Goal: Task Accomplishment & Management: Manage account settings

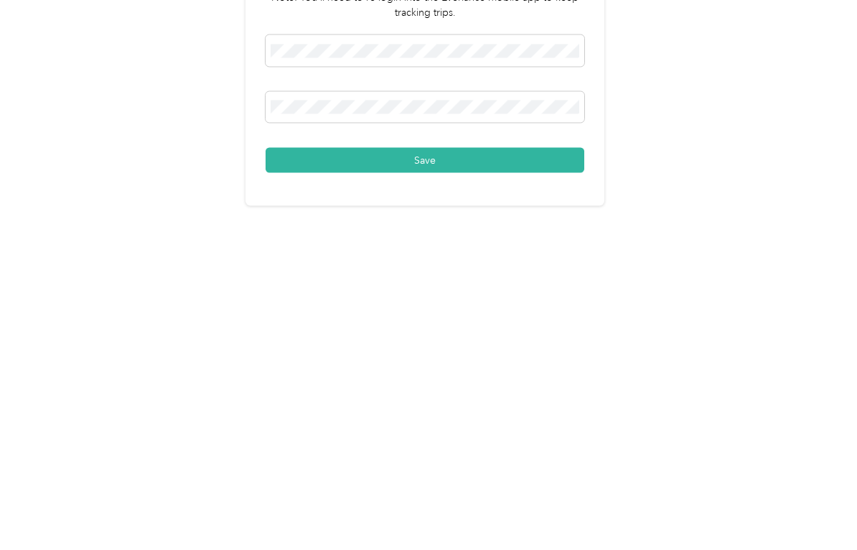
click at [520, 382] on button "Save" at bounding box center [425, 394] width 319 height 25
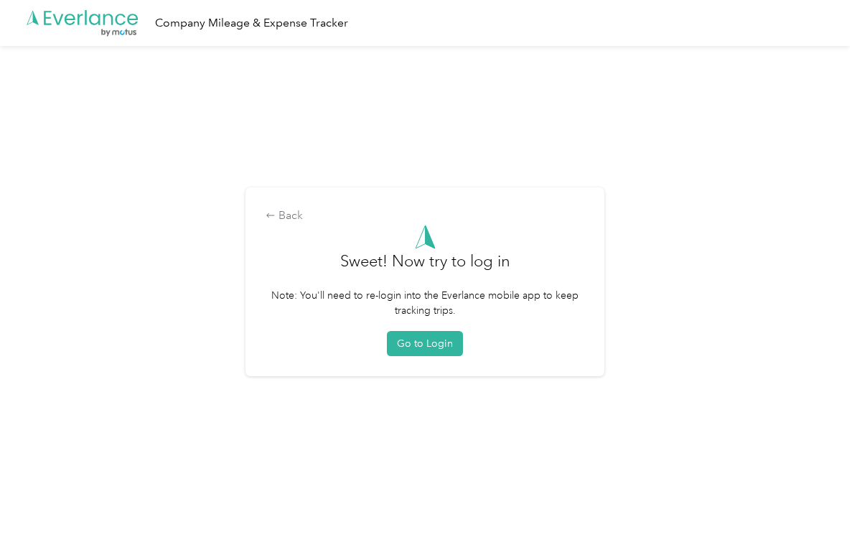
click at [450, 340] on button "Go to Login" at bounding box center [425, 343] width 76 height 25
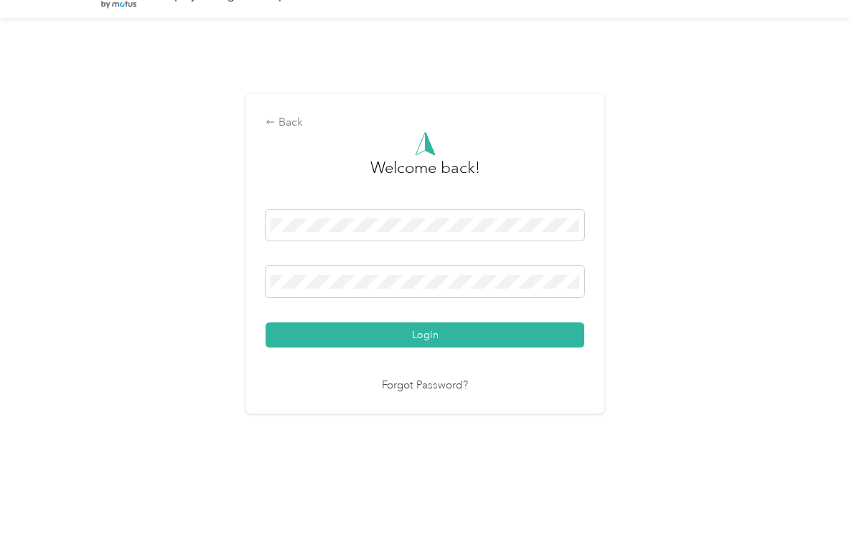
click at [429, 350] on button "Login" at bounding box center [425, 362] width 319 height 25
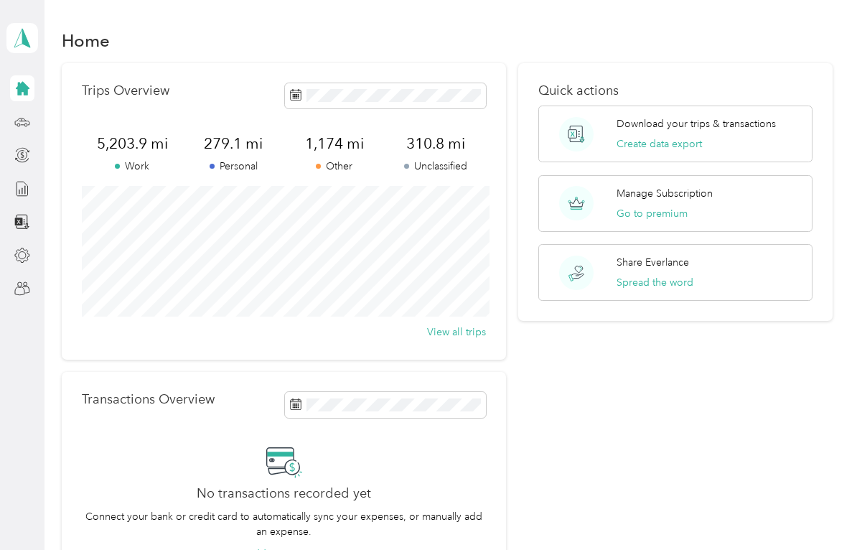
click at [327, 54] on div "Home" at bounding box center [447, 40] width 771 height 30
click at [98, 40] on h1 "Home" at bounding box center [86, 40] width 48 height 15
click at [681, 208] on button "Go to premium" at bounding box center [652, 213] width 71 height 15
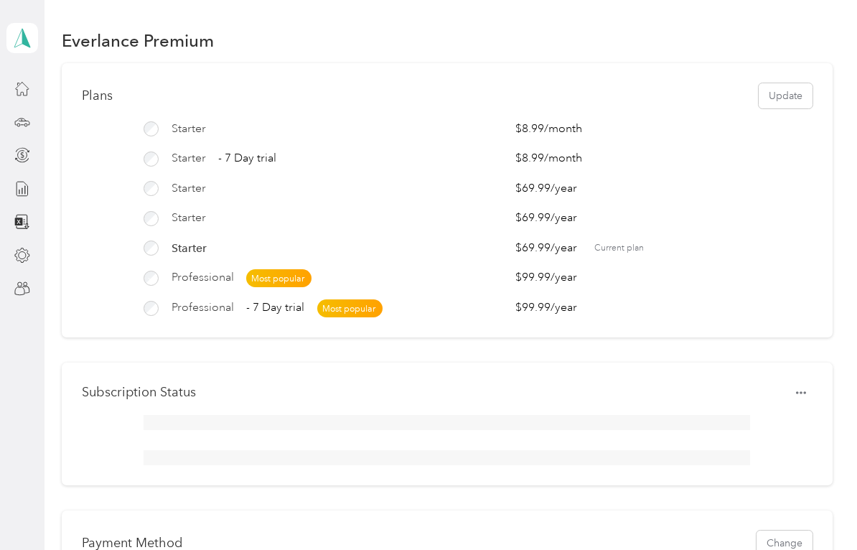
click at [164, 243] on div "Starter" at bounding box center [323, 248] width 359 height 17
click at [29, 88] on icon at bounding box center [22, 88] width 16 height 16
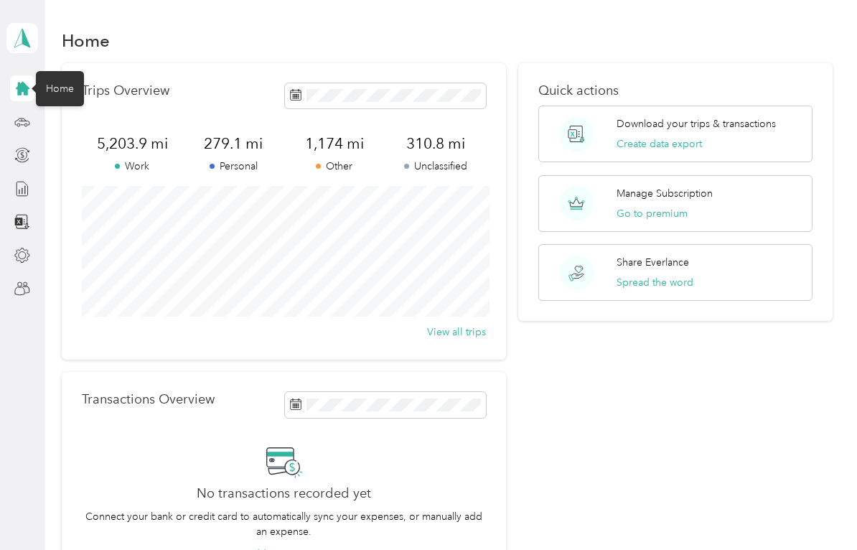
click at [755, 139] on div "Download your trips & transactions Create data export" at bounding box center [696, 133] width 159 height 35
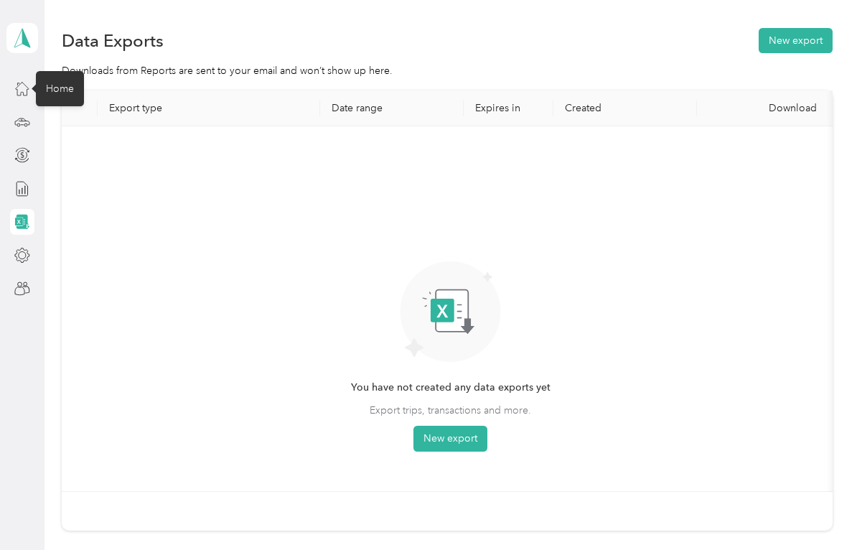
click at [22, 85] on icon at bounding box center [22, 88] width 16 height 16
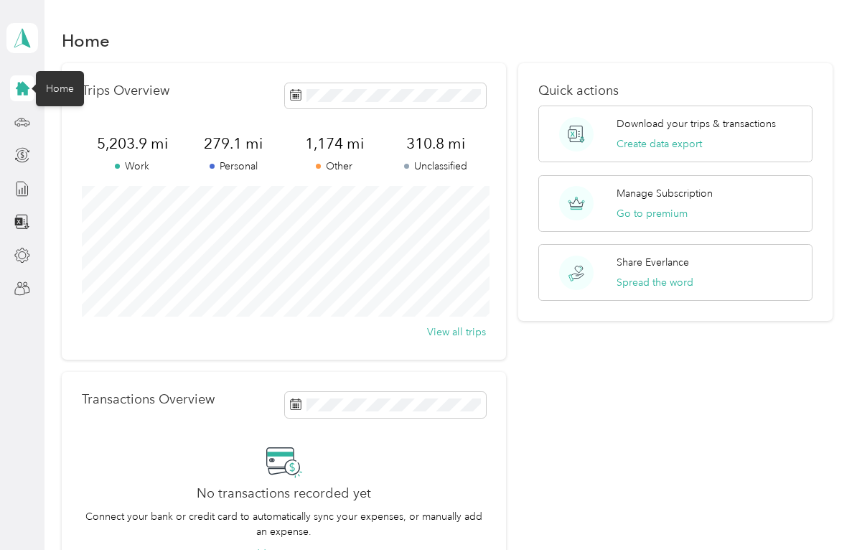
click at [458, 332] on button "View all trips" at bounding box center [456, 332] width 59 height 15
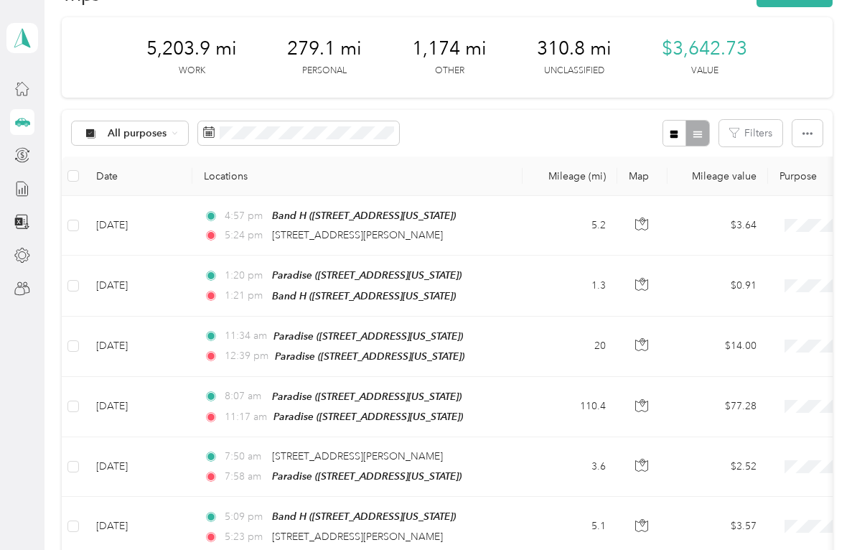
scroll to position [50, 0]
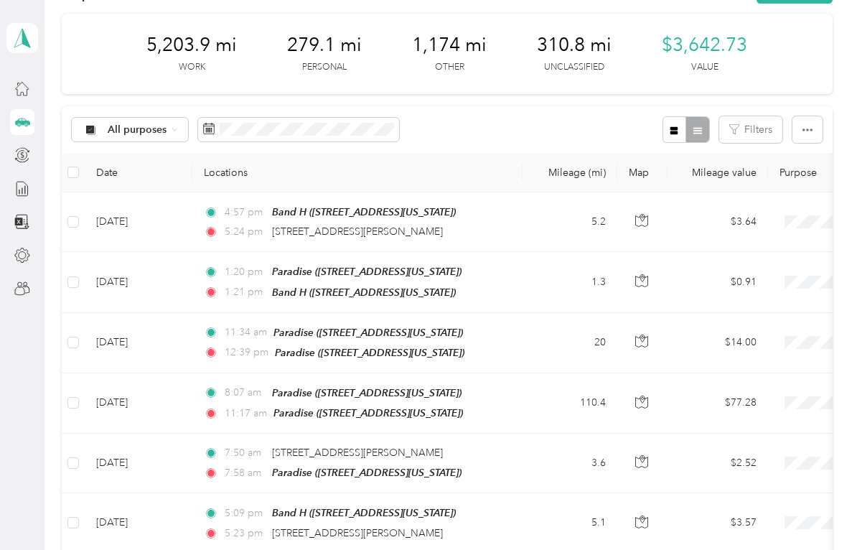
click at [646, 220] on icon "button" at bounding box center [642, 220] width 13 height 13
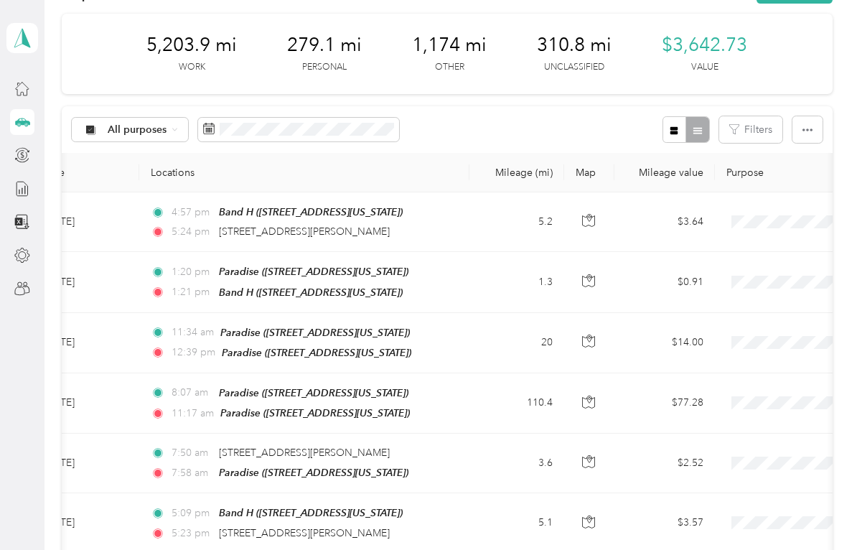
scroll to position [0, 78]
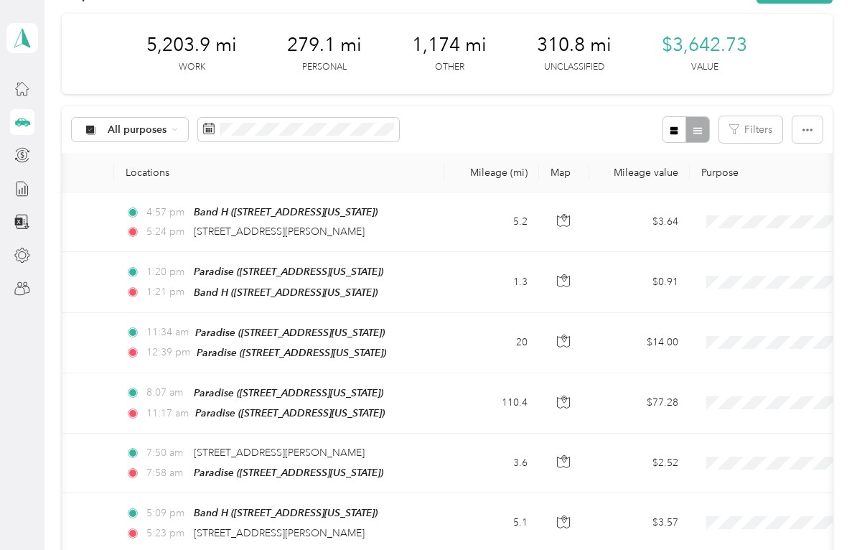
click at [203, 47] on span "5,203.9 mi" at bounding box center [191, 45] width 90 height 23
click at [204, 70] on p "Work" at bounding box center [192, 67] width 27 height 13
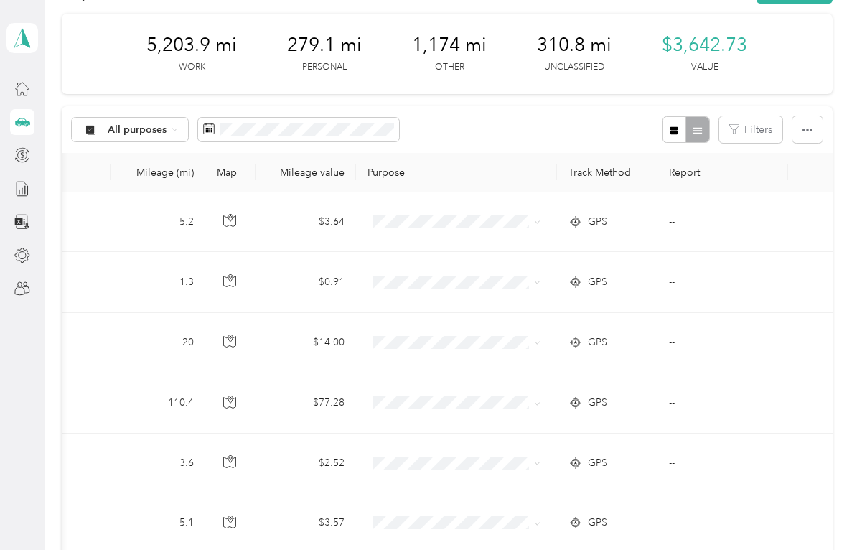
scroll to position [0, 411]
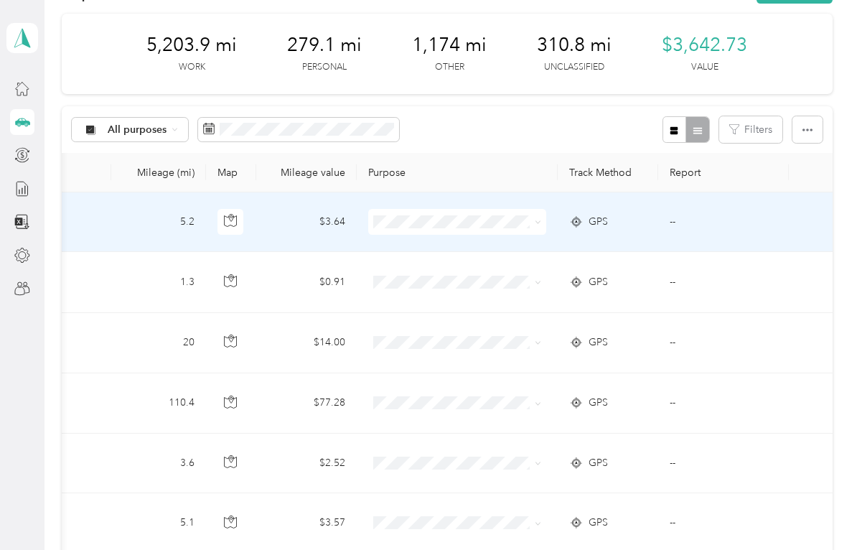
click at [340, 223] on td "$3.64" at bounding box center [306, 222] width 101 height 60
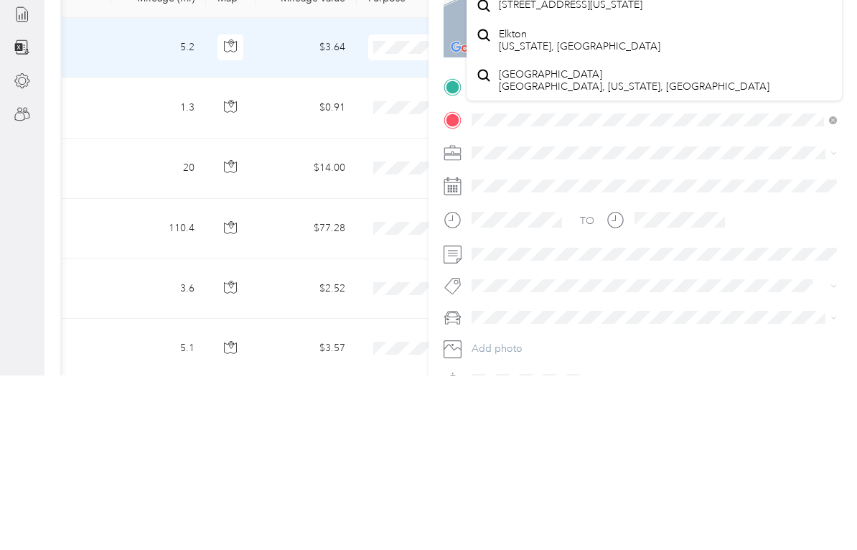
scroll to position [107, 0]
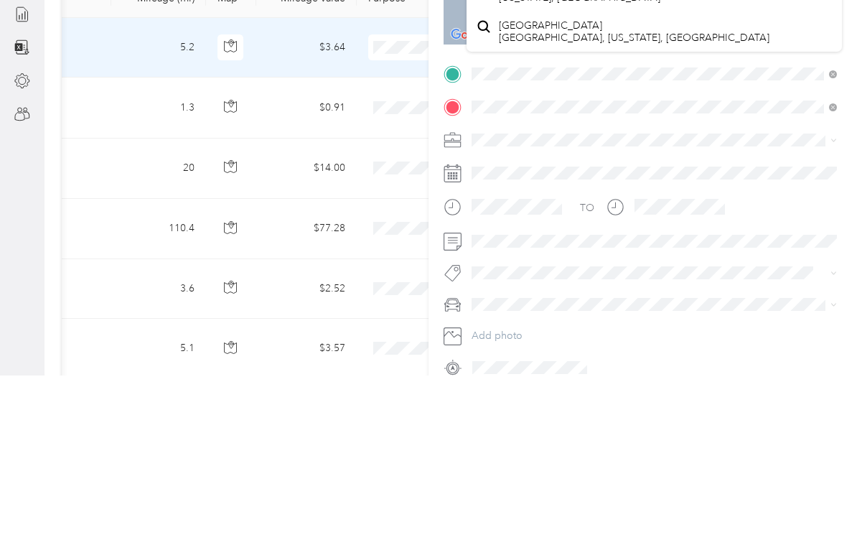
click at [463, 437] on div at bounding box center [643, 447] width 399 height 21
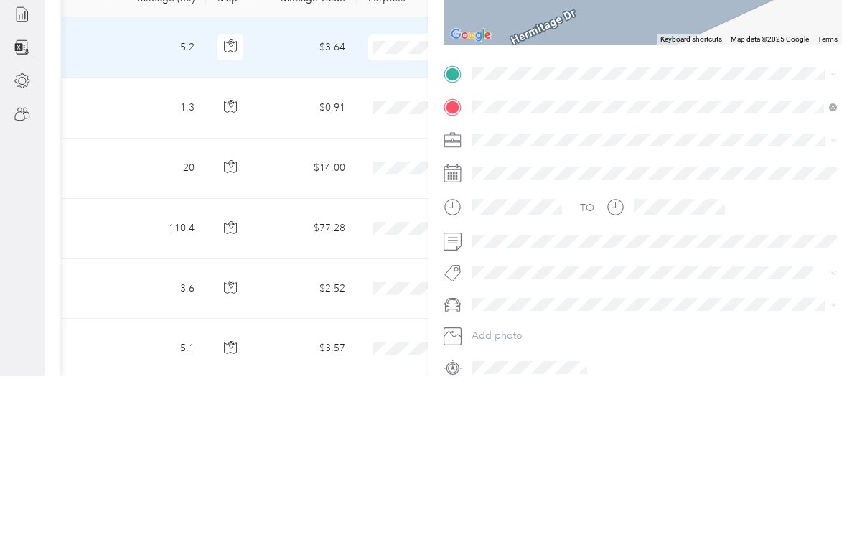
click at [503, 437] on span at bounding box center [655, 447] width 376 height 21
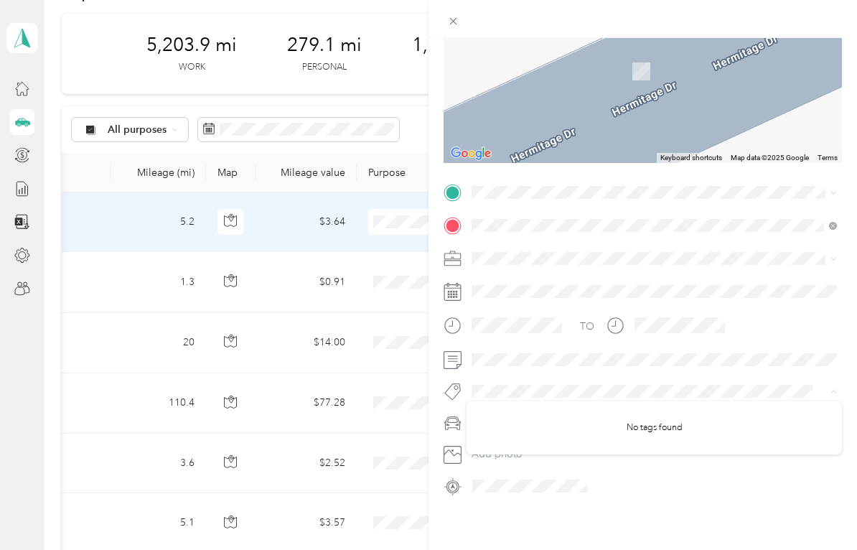
scroll to position [164, 0]
click at [394, 172] on div "Trip details Save This trip cannot be edited because it is either under review,…" at bounding box center [428, 275] width 857 height 550
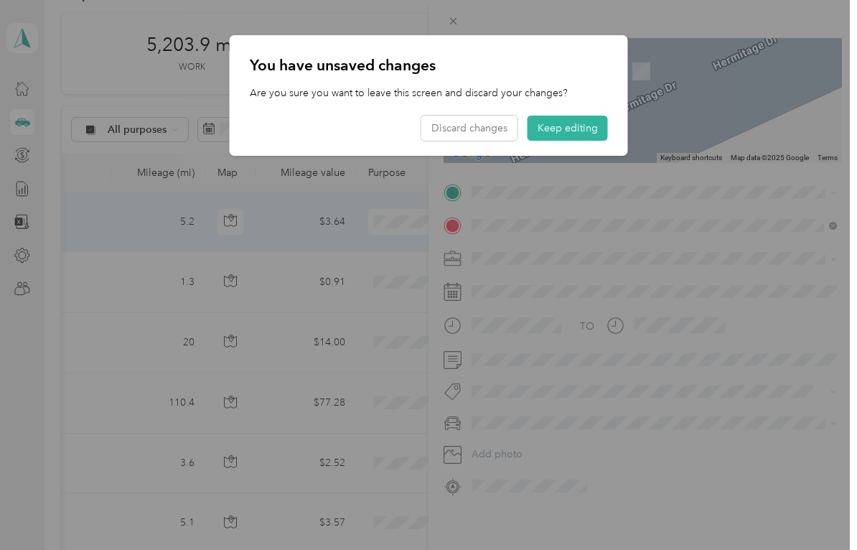
click at [572, 77] on div "You have unsaved changes Are you sure you want to leave this screen and discard…" at bounding box center [429, 95] width 399 height 121
click at [483, 129] on button "Discard changes" at bounding box center [470, 128] width 96 height 25
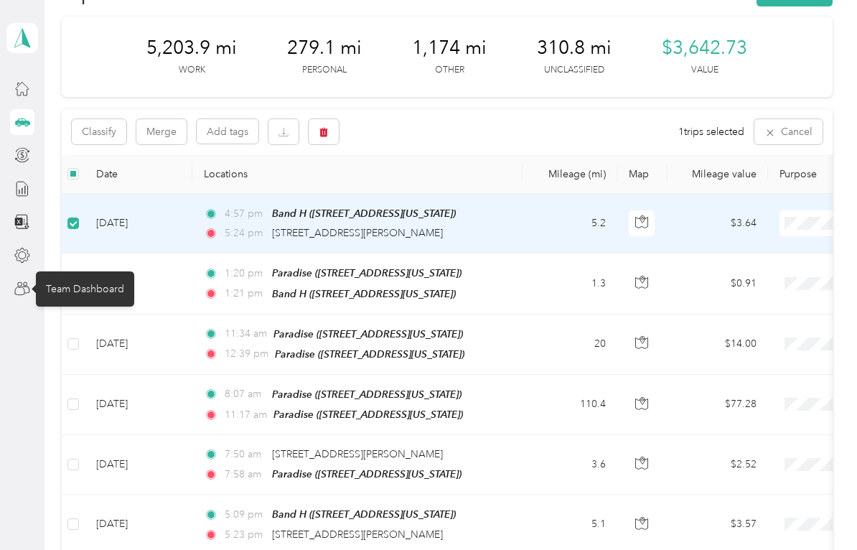
click at [108, 129] on button "Classify" at bounding box center [99, 131] width 55 height 25
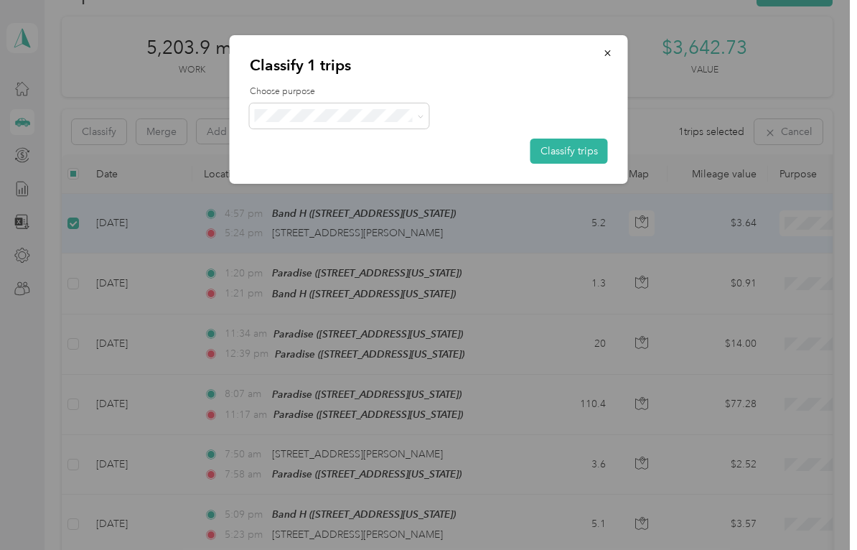
click at [422, 116] on icon at bounding box center [420, 116] width 6 height 6
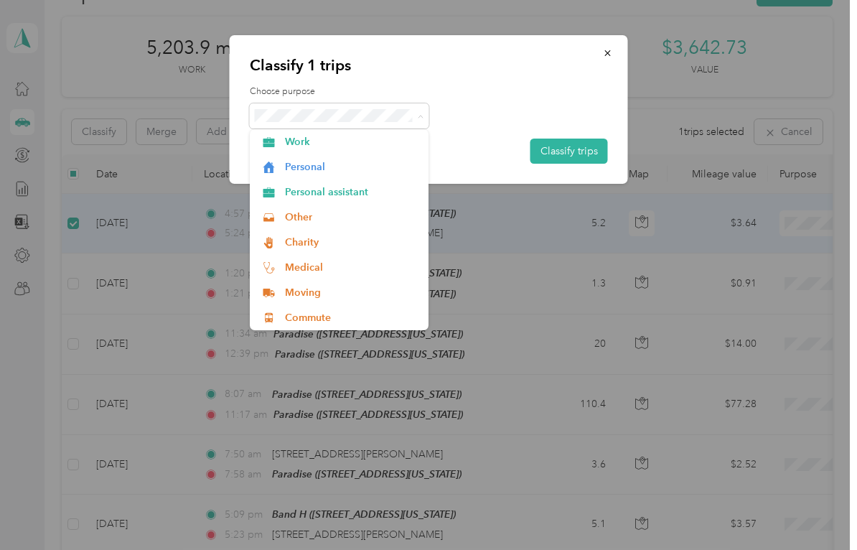
click at [306, 137] on span "Work" at bounding box center [352, 141] width 134 height 15
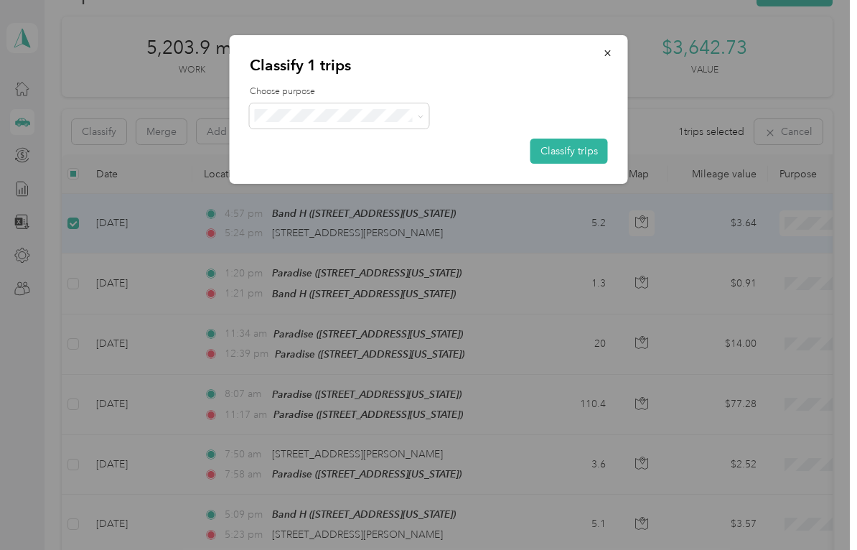
click at [587, 146] on button "Classify trips" at bounding box center [570, 151] width 78 height 25
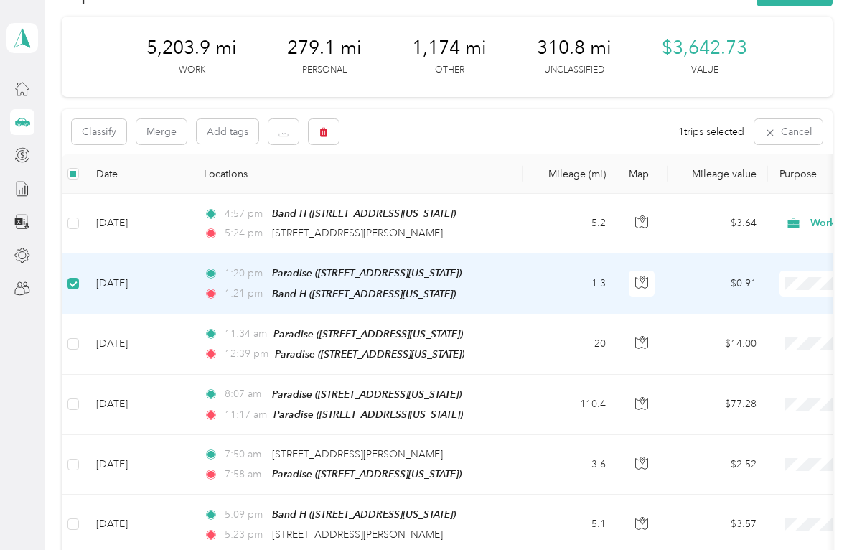
click at [105, 127] on button "Classify" at bounding box center [99, 131] width 55 height 25
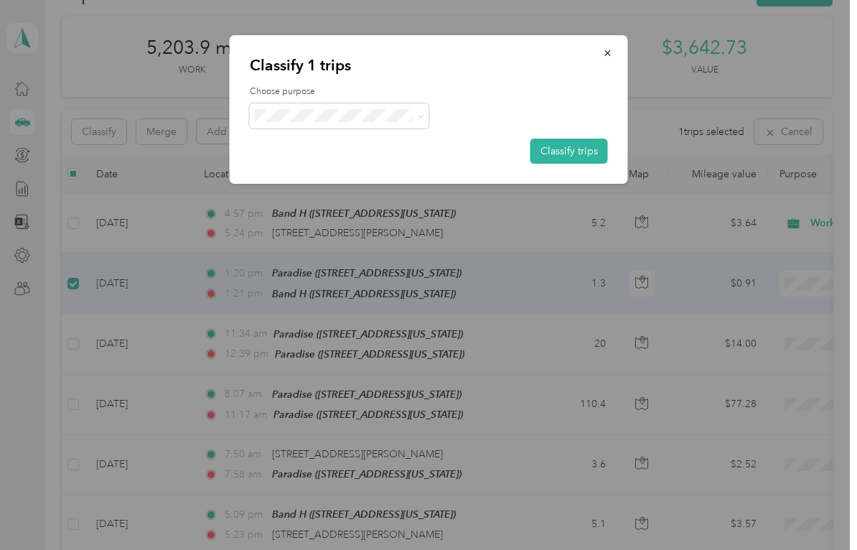
click at [567, 147] on button "Classify trips" at bounding box center [570, 151] width 78 height 25
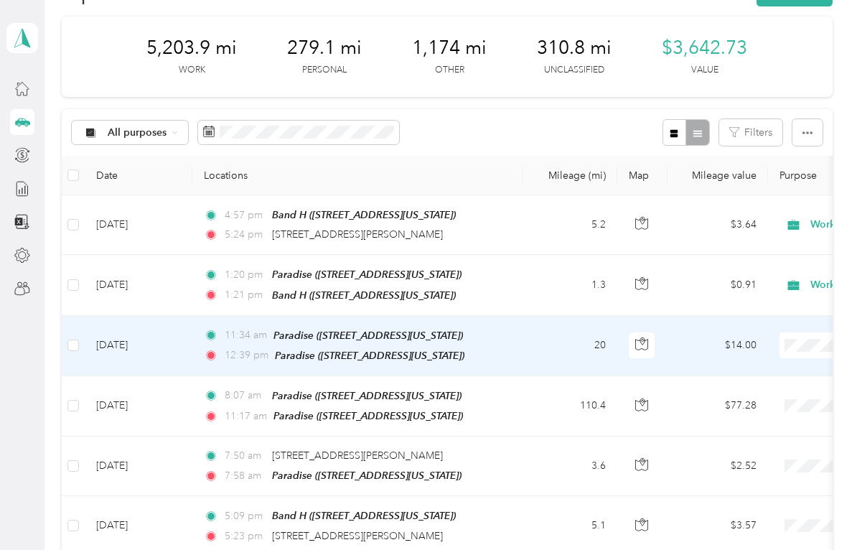
click at [135, 339] on td "[DATE]" at bounding box center [139, 346] width 108 height 60
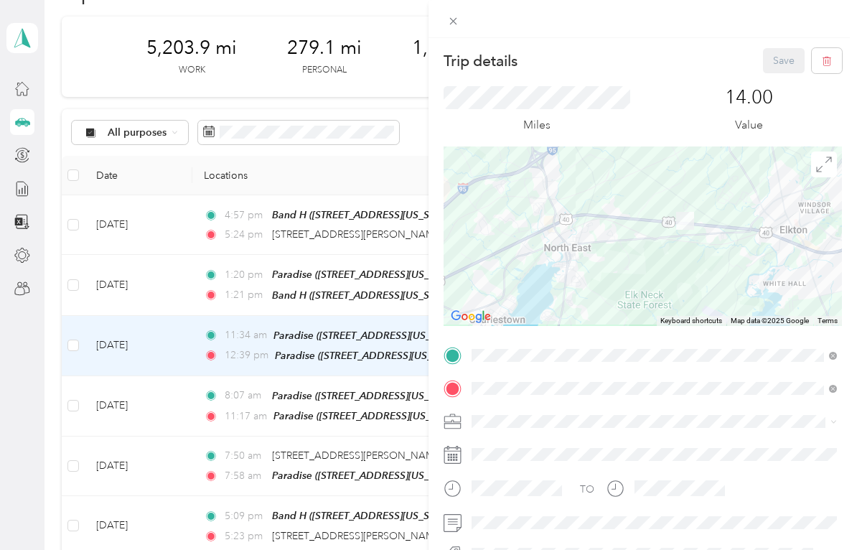
click at [85, 338] on div "Trip details Save This trip cannot be edited because it is either under review,…" at bounding box center [428, 275] width 857 height 550
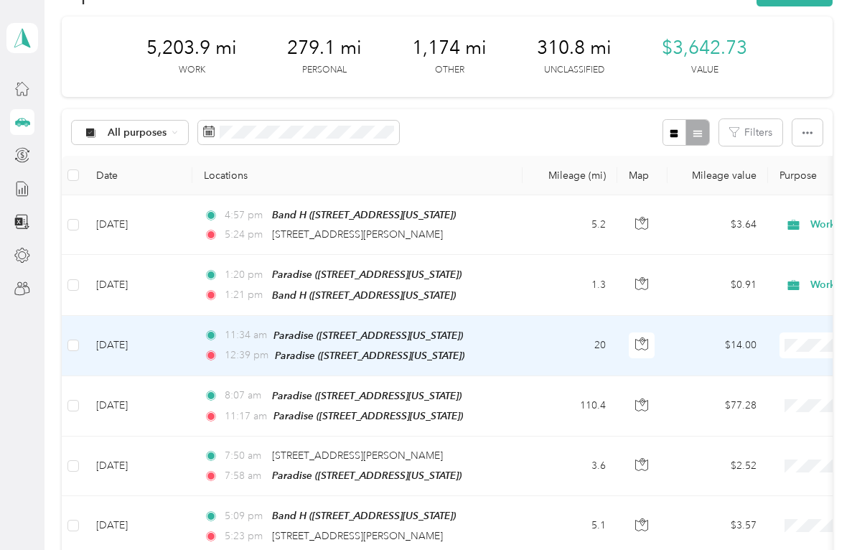
click at [79, 338] on label at bounding box center [73, 346] width 11 height 16
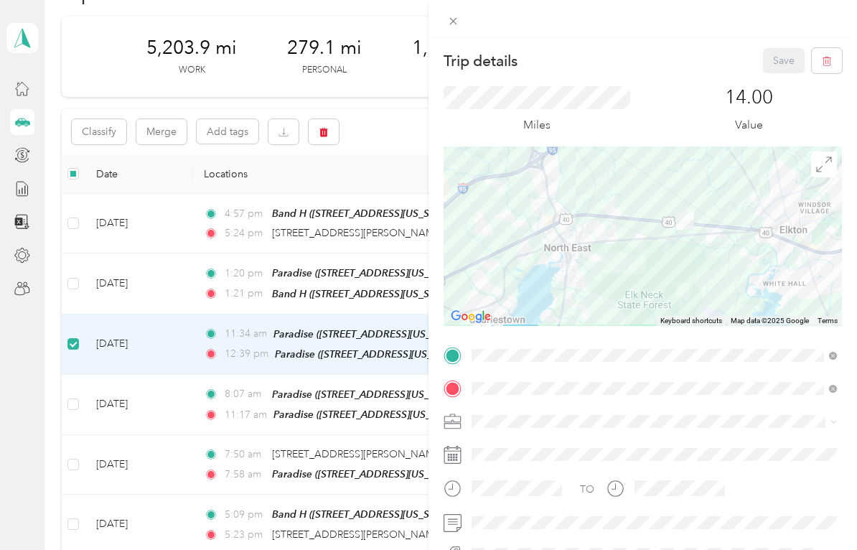
click at [102, 129] on div "Trip details Save This trip cannot be edited because it is either under review,…" at bounding box center [428, 275] width 857 height 550
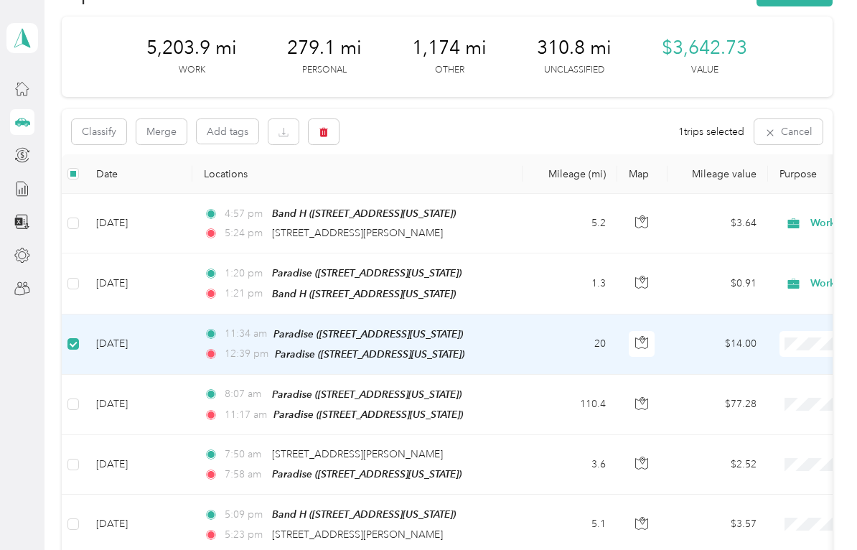
click at [108, 130] on button "Classify" at bounding box center [99, 131] width 55 height 25
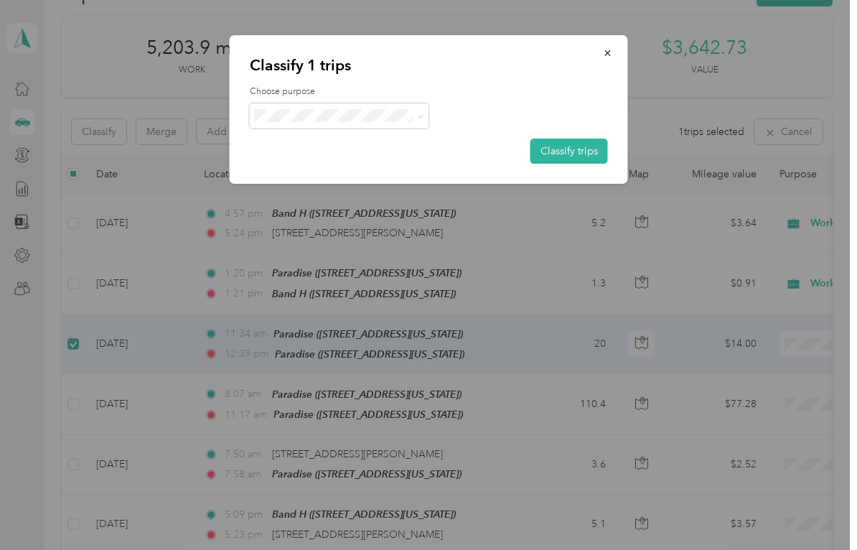
click at [577, 151] on button "Classify trips" at bounding box center [570, 151] width 78 height 25
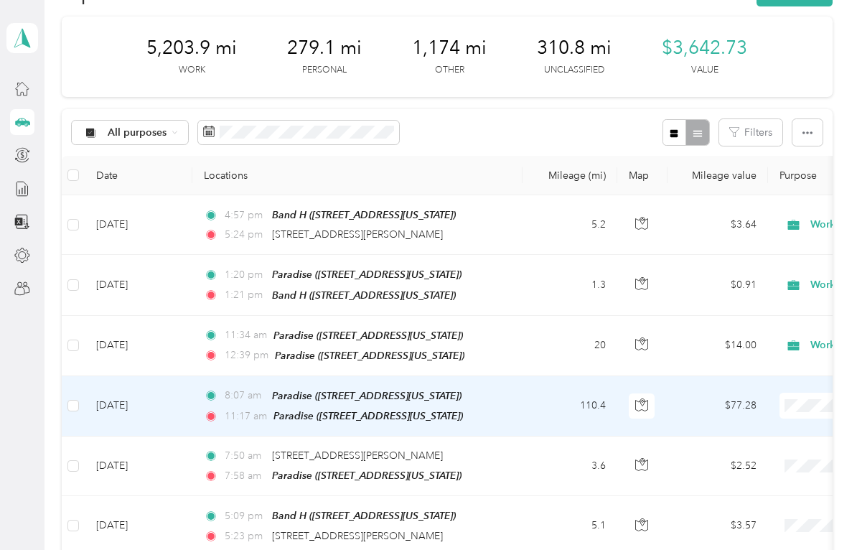
click at [100, 396] on td "[DATE]" at bounding box center [139, 406] width 108 height 60
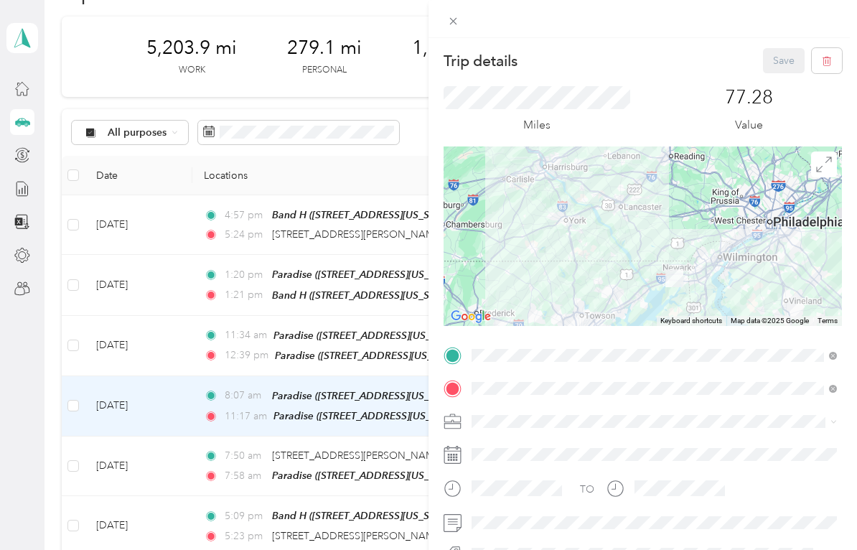
click at [109, 391] on div "Trip details Save This trip cannot be edited because it is either under review,…" at bounding box center [428, 275] width 857 height 550
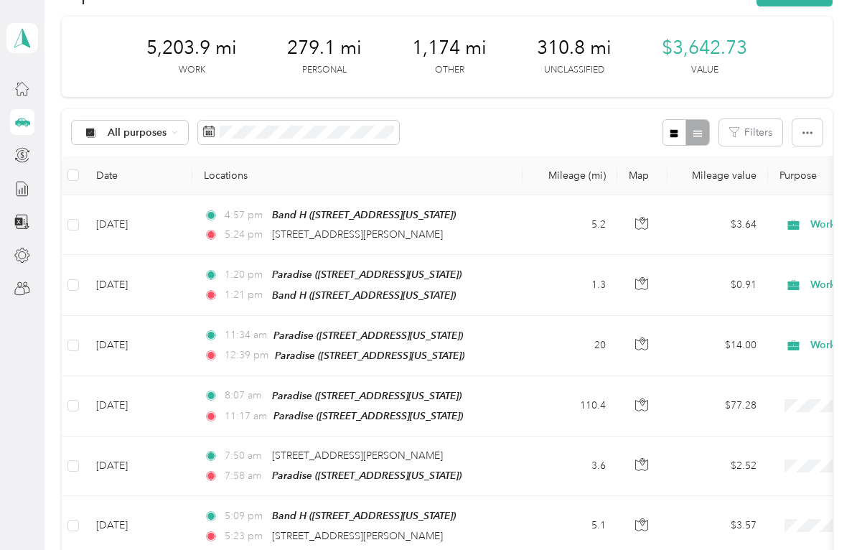
click at [85, 399] on td "[DATE]" at bounding box center [139, 406] width 108 height 60
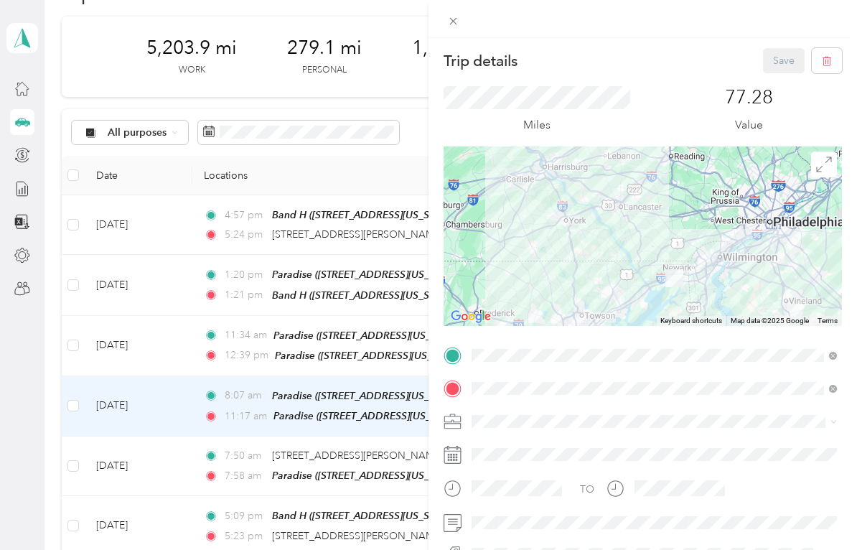
click at [76, 400] on div "Trip details Save This trip cannot be edited because it is either under review,…" at bounding box center [428, 275] width 857 height 550
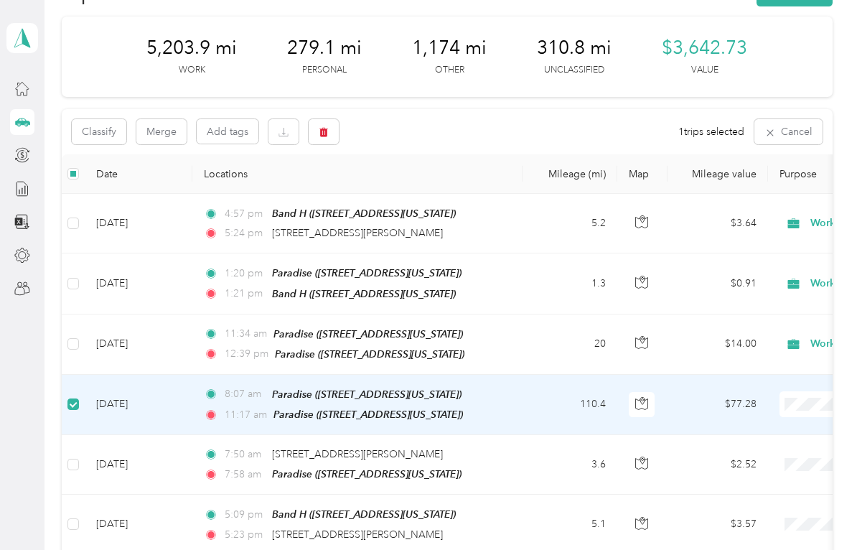
click at [109, 134] on button "Classify" at bounding box center [99, 131] width 55 height 25
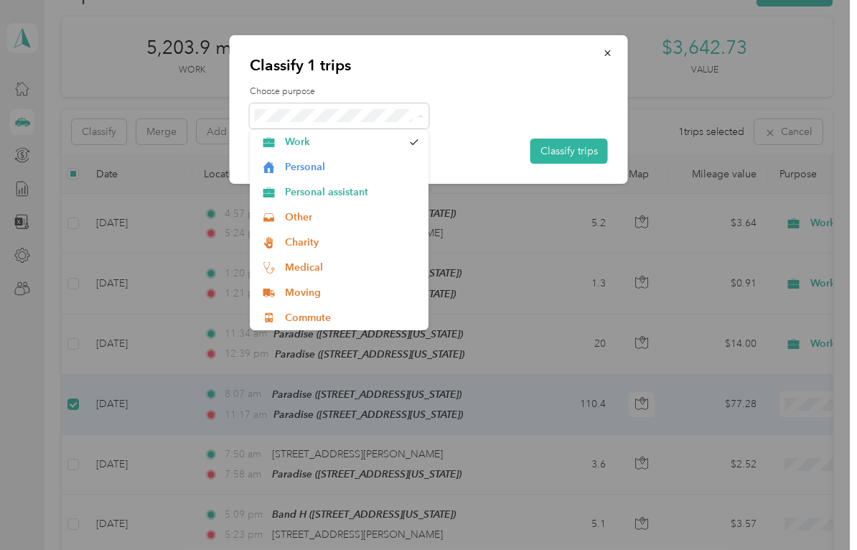
click at [296, 138] on span "Work" at bounding box center [344, 141] width 118 height 15
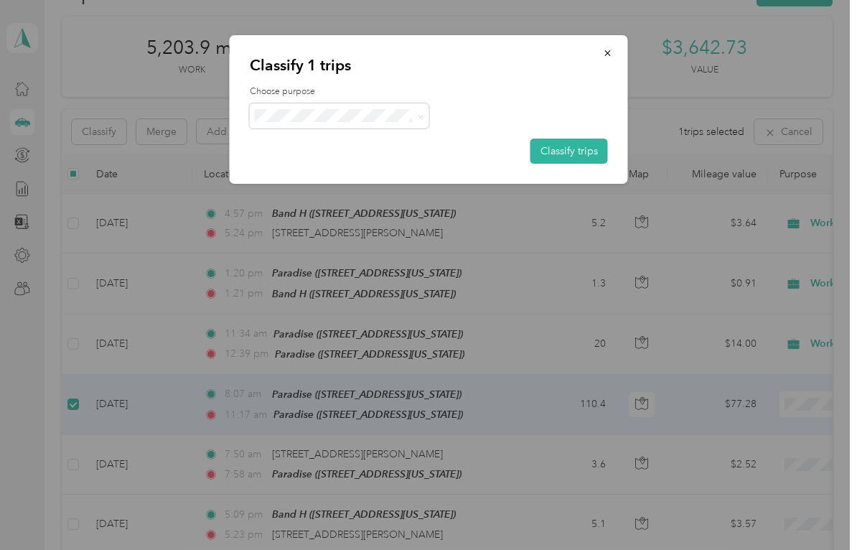
click at [84, 455] on div at bounding box center [428, 275] width 857 height 550
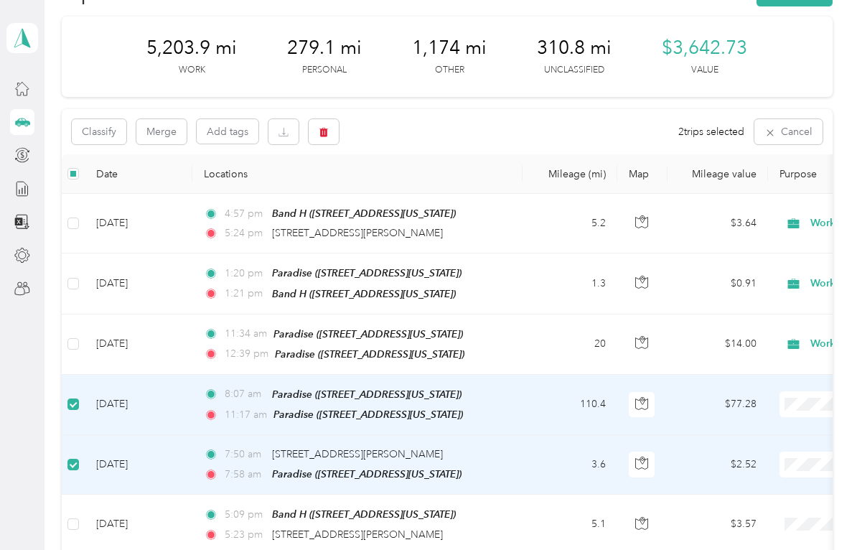
click at [112, 136] on button "Classify" at bounding box center [99, 131] width 55 height 25
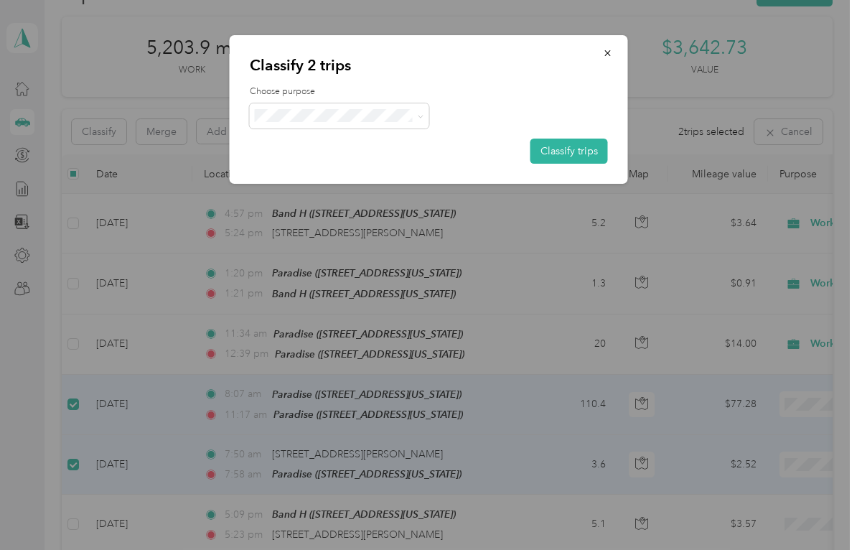
click at [424, 114] on icon at bounding box center [420, 116] width 6 height 6
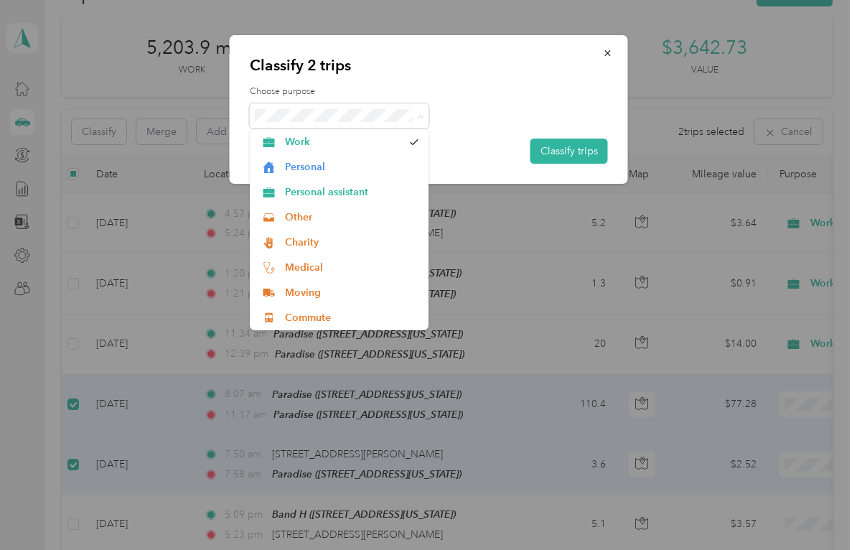
click at [332, 317] on span "Commute" at bounding box center [352, 317] width 134 height 15
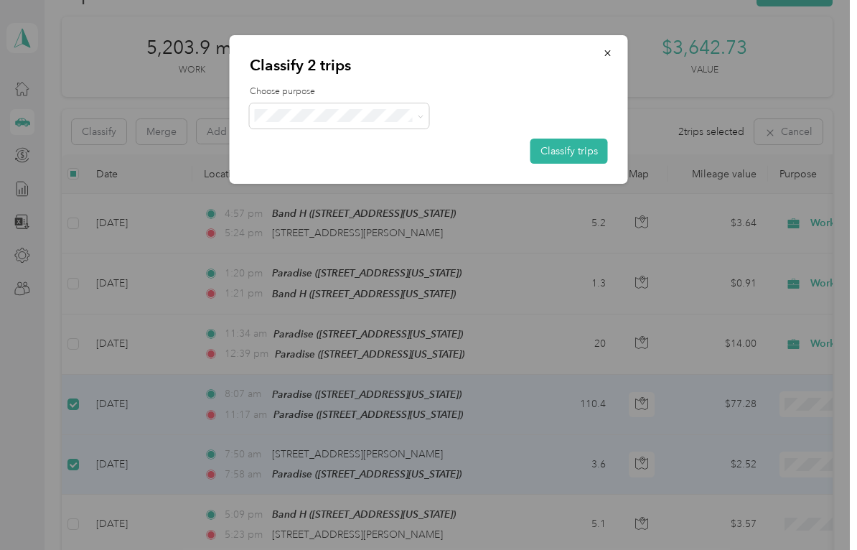
click at [77, 514] on div at bounding box center [428, 275] width 857 height 550
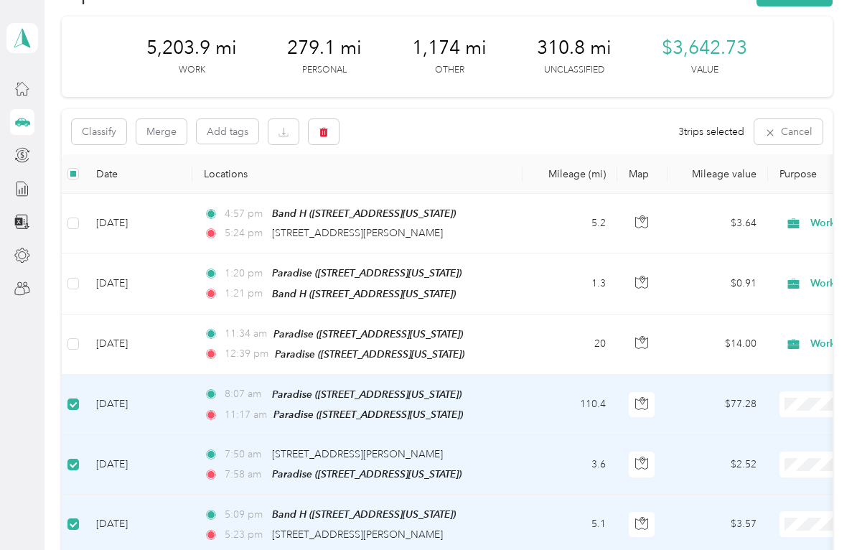
click at [116, 131] on button "Classify" at bounding box center [99, 131] width 55 height 25
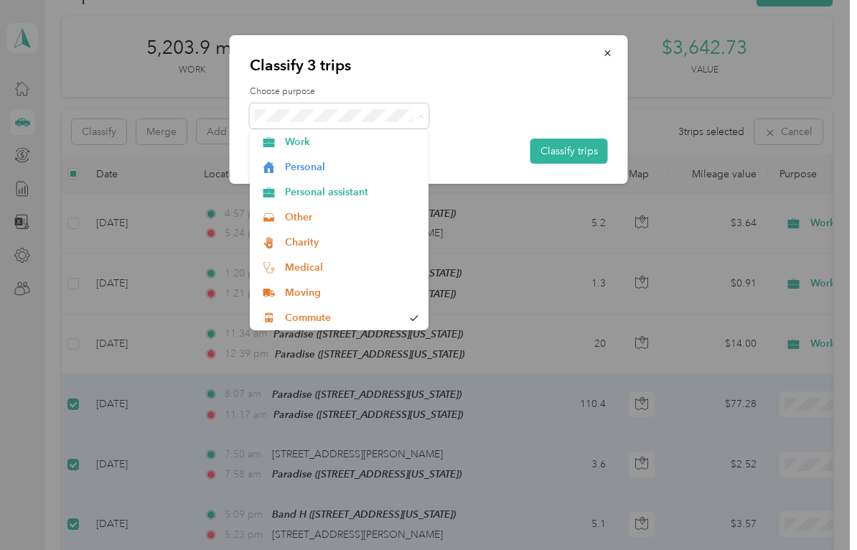
click at [306, 315] on span "Commute" at bounding box center [344, 317] width 118 height 15
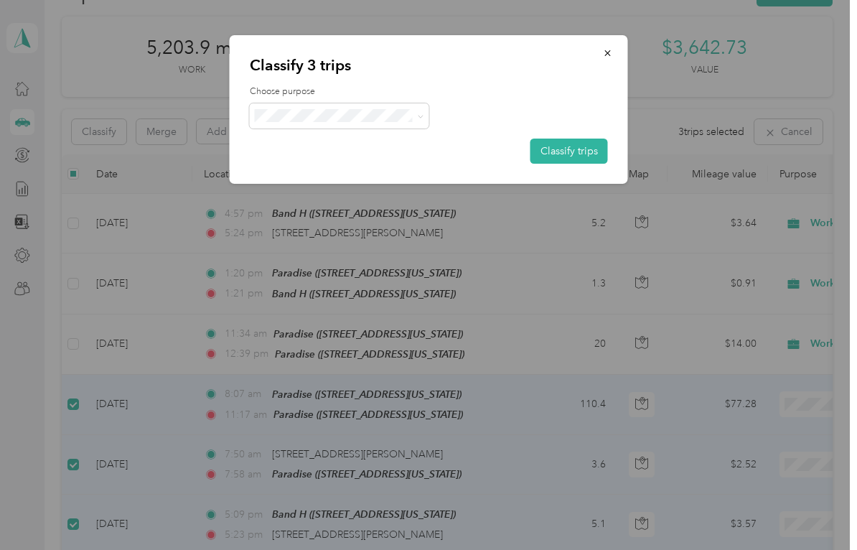
click at [577, 143] on button "Classify trips" at bounding box center [570, 151] width 78 height 25
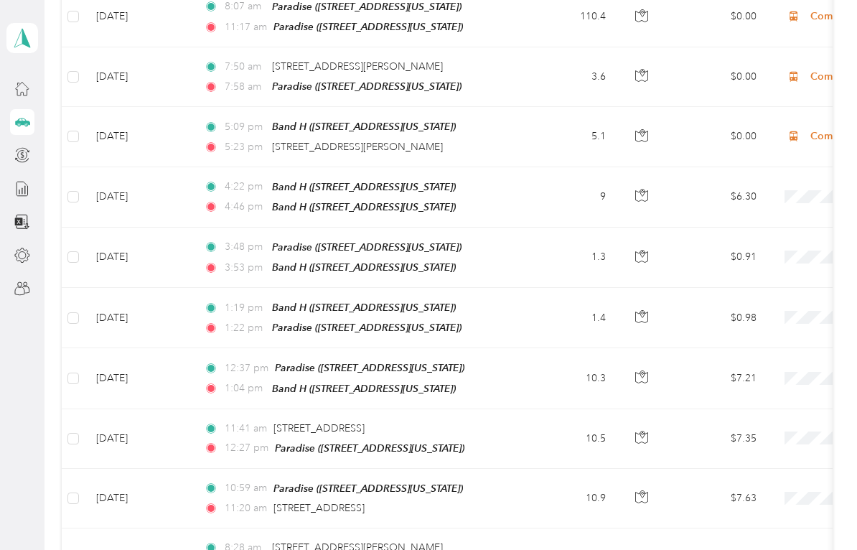
scroll to position [437, 0]
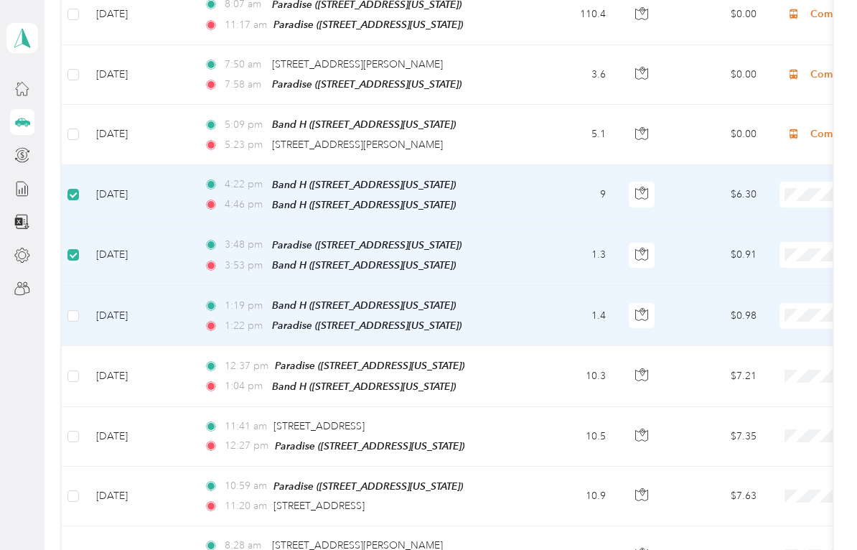
click at [80, 297] on td at bounding box center [73, 316] width 23 height 60
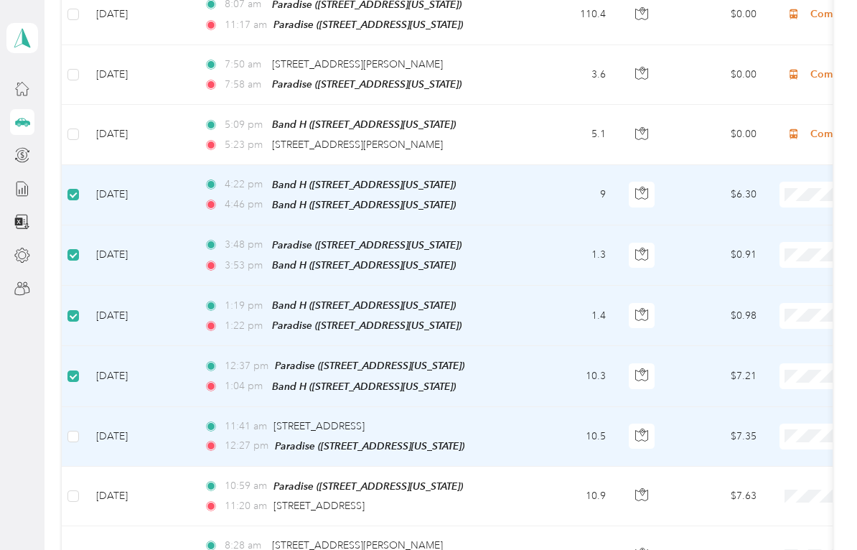
click at [77, 429] on label at bounding box center [73, 437] width 11 height 16
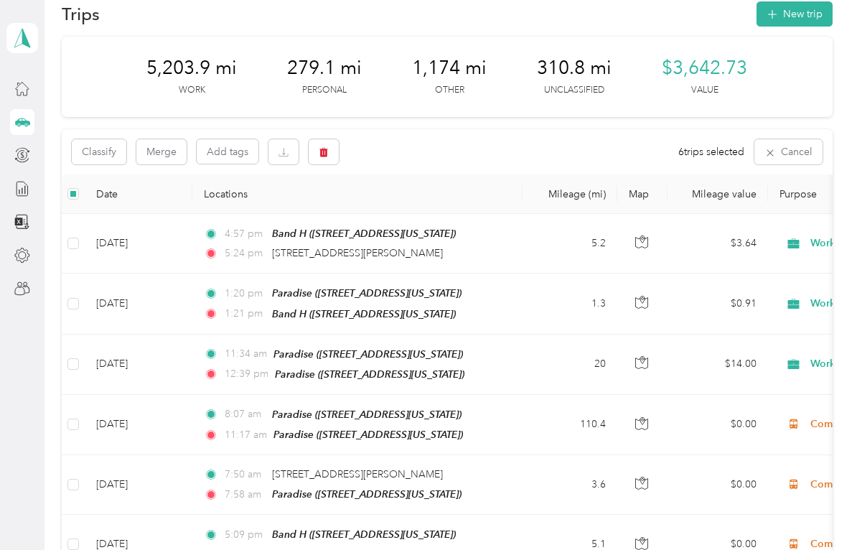
scroll to position [19, 0]
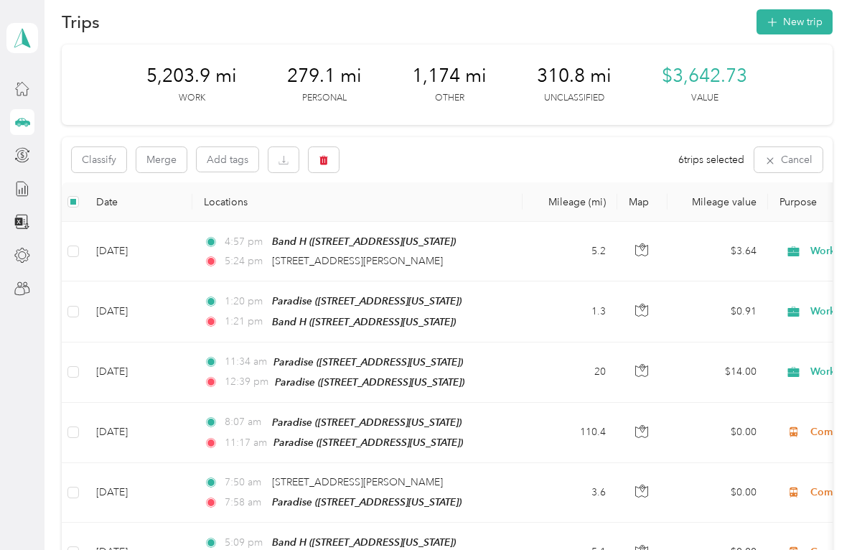
click at [111, 156] on button "Classify" at bounding box center [99, 159] width 55 height 25
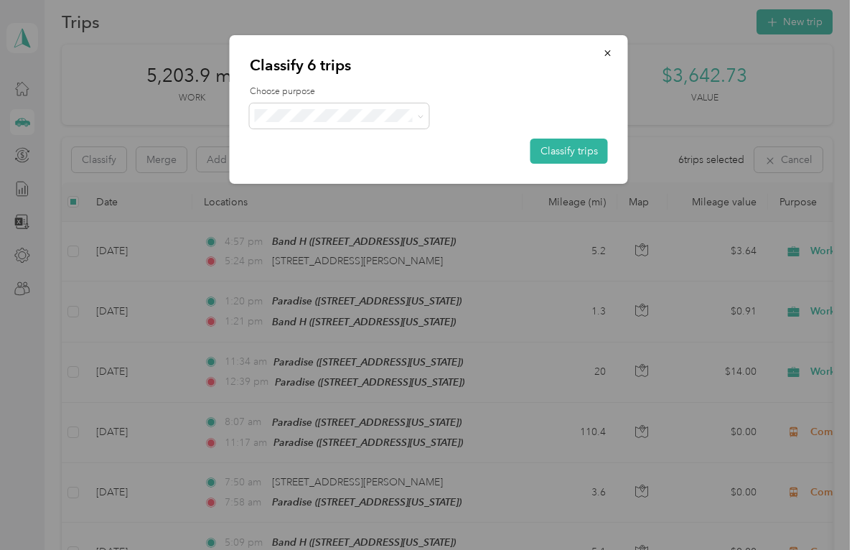
click at [427, 112] on span at bounding box center [340, 115] width 180 height 25
click at [424, 113] on icon at bounding box center [420, 116] width 6 height 6
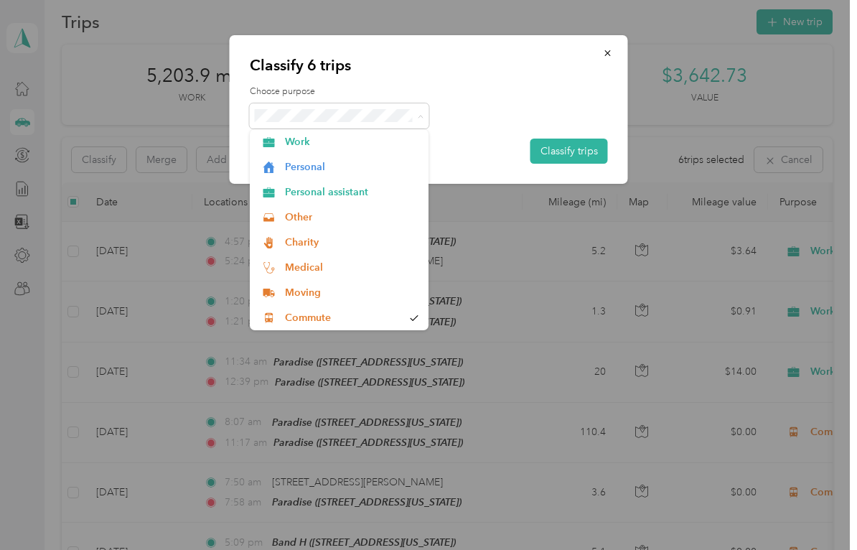
click at [307, 141] on span "Work" at bounding box center [352, 141] width 134 height 15
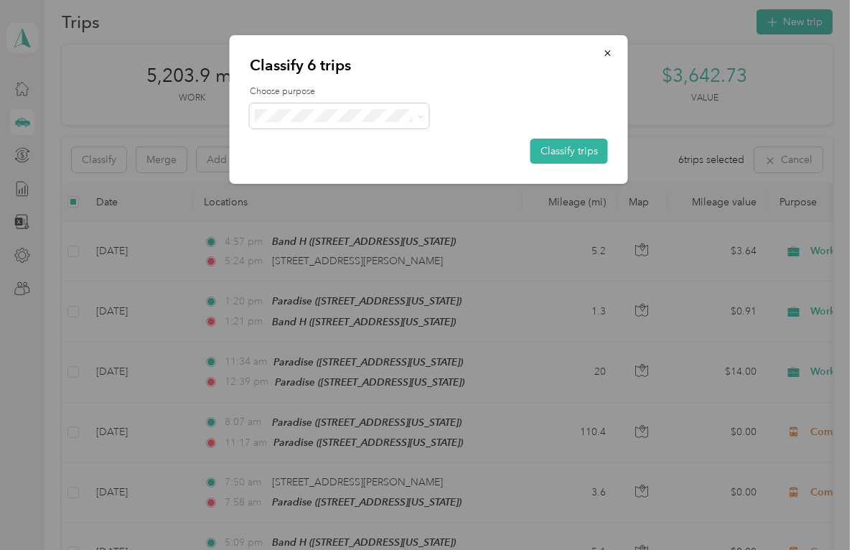
click at [567, 142] on button "Classify trips" at bounding box center [570, 151] width 78 height 25
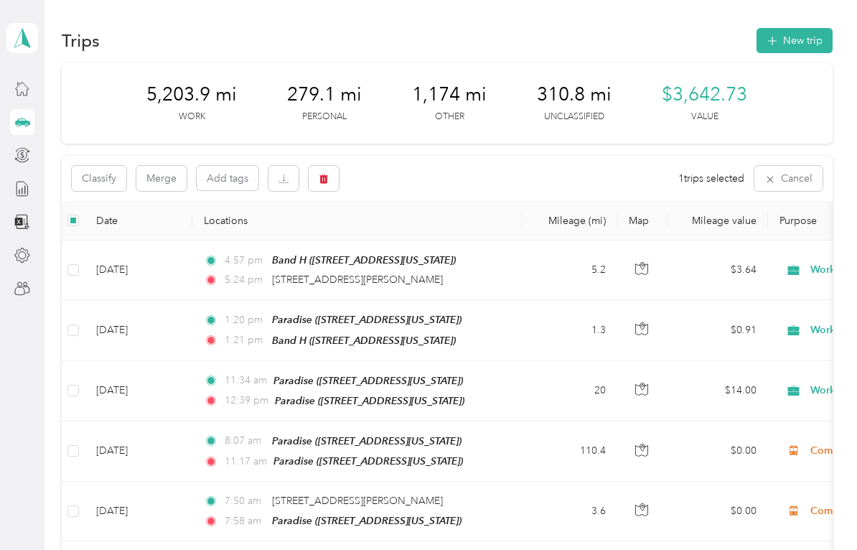
scroll to position [0, 0]
click at [102, 180] on button "Classify" at bounding box center [99, 178] width 55 height 25
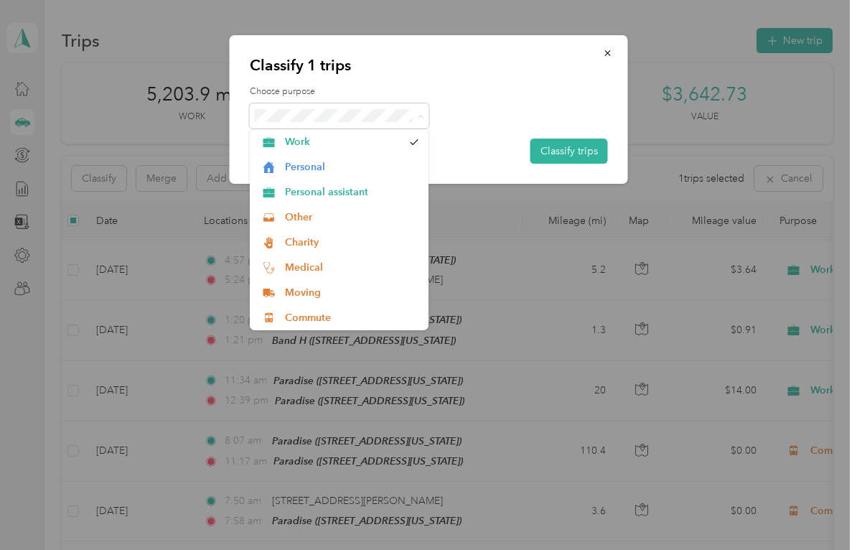
click at [313, 321] on span "Commute" at bounding box center [352, 317] width 134 height 15
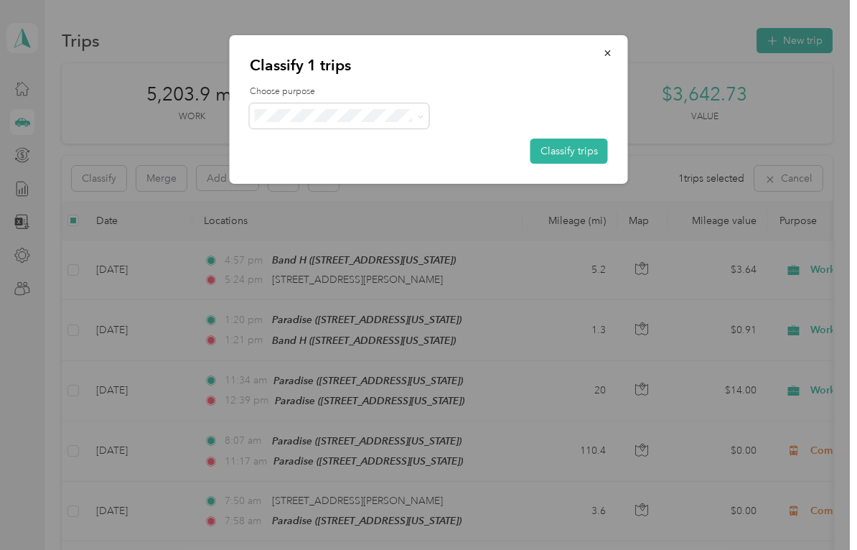
click at [563, 149] on button "Classify trips" at bounding box center [570, 151] width 78 height 25
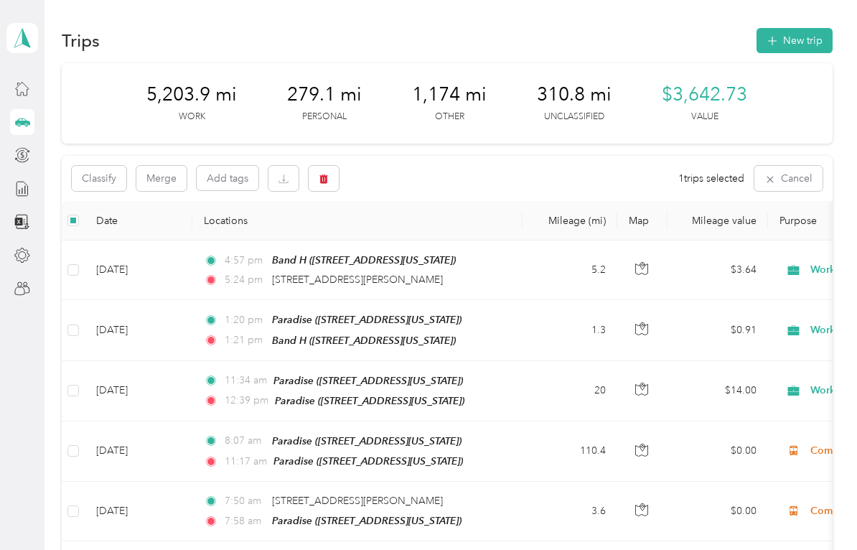
click at [106, 174] on button "Classify" at bounding box center [99, 178] width 55 height 25
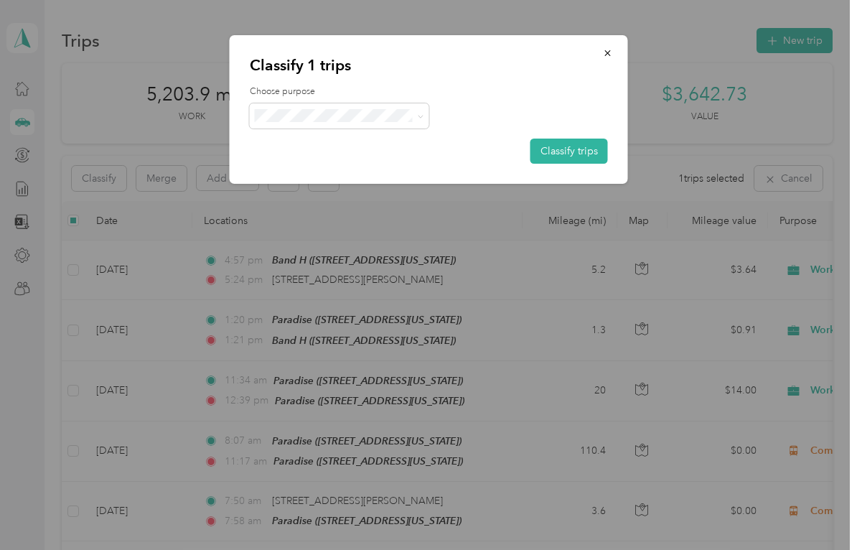
click at [553, 140] on button "Classify trips" at bounding box center [570, 151] width 78 height 25
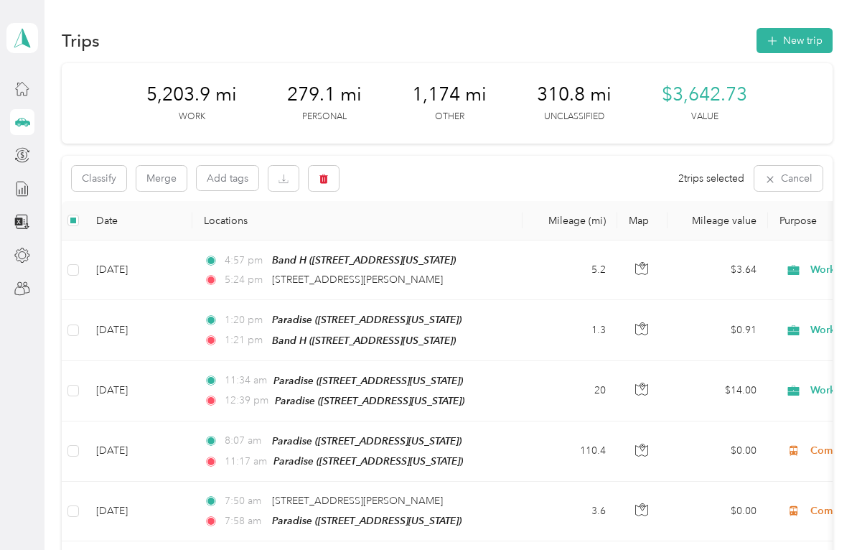
click at [101, 177] on button "Classify" at bounding box center [99, 178] width 55 height 25
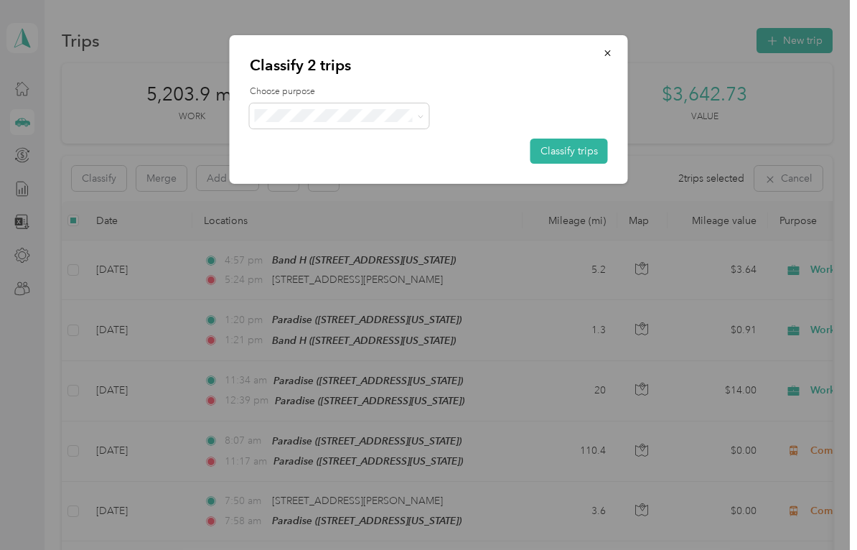
click at [574, 159] on button "Classify trips" at bounding box center [570, 151] width 78 height 25
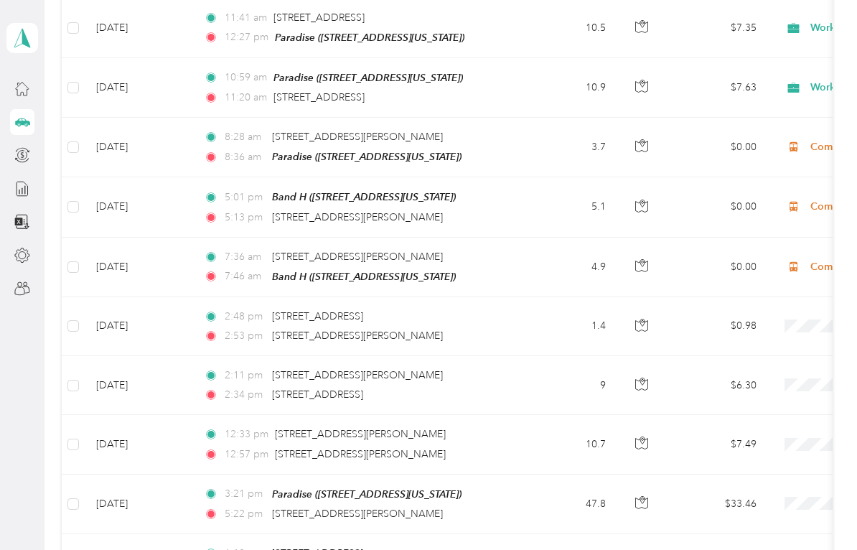
scroll to position [846, 0]
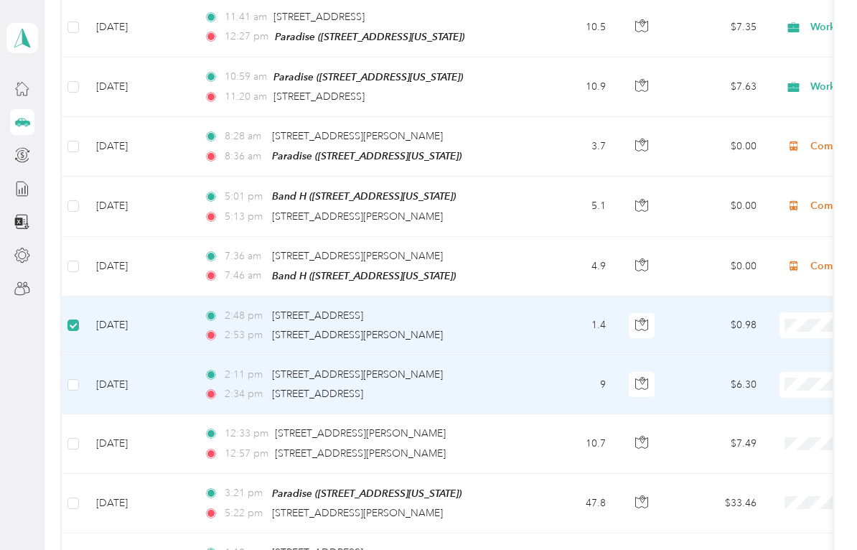
click at [87, 363] on td "[DATE]" at bounding box center [139, 384] width 108 height 59
click at [79, 377] on label at bounding box center [73, 385] width 11 height 16
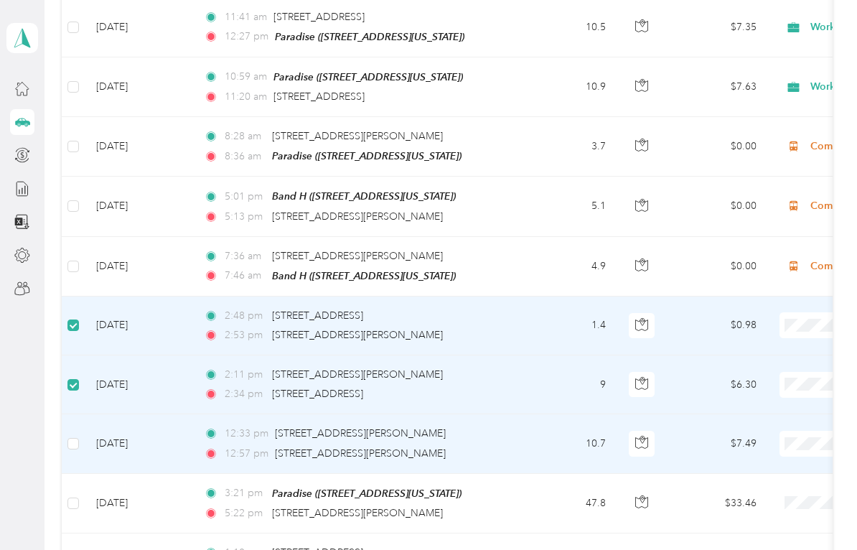
click at [78, 436] on label at bounding box center [73, 444] width 11 height 16
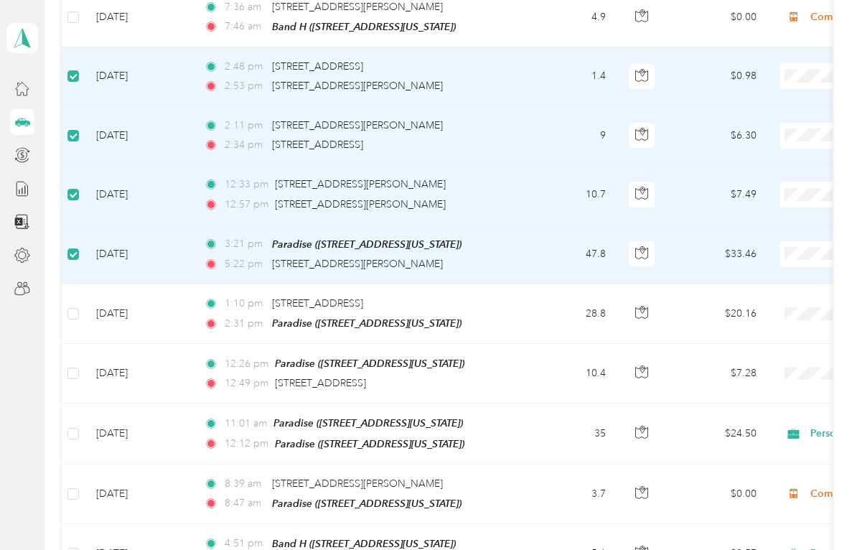
scroll to position [1117, 0]
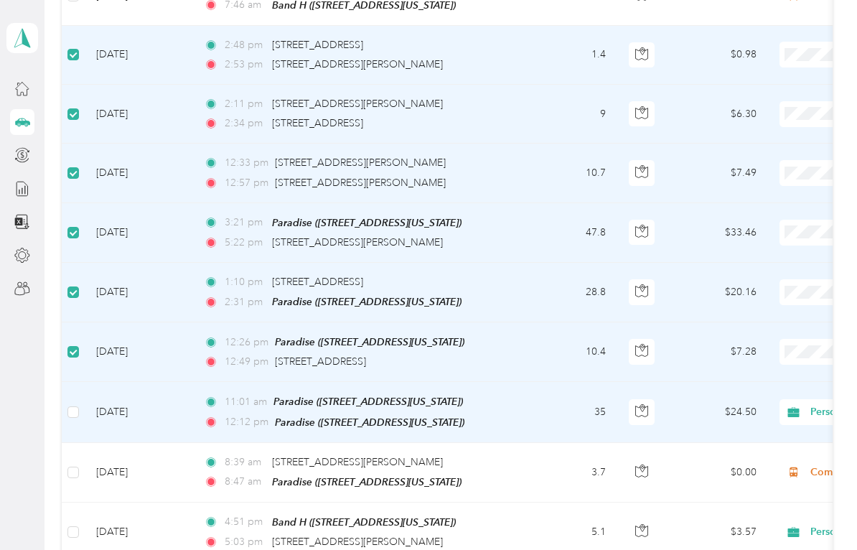
click at [88, 382] on td "[DATE]" at bounding box center [139, 412] width 108 height 60
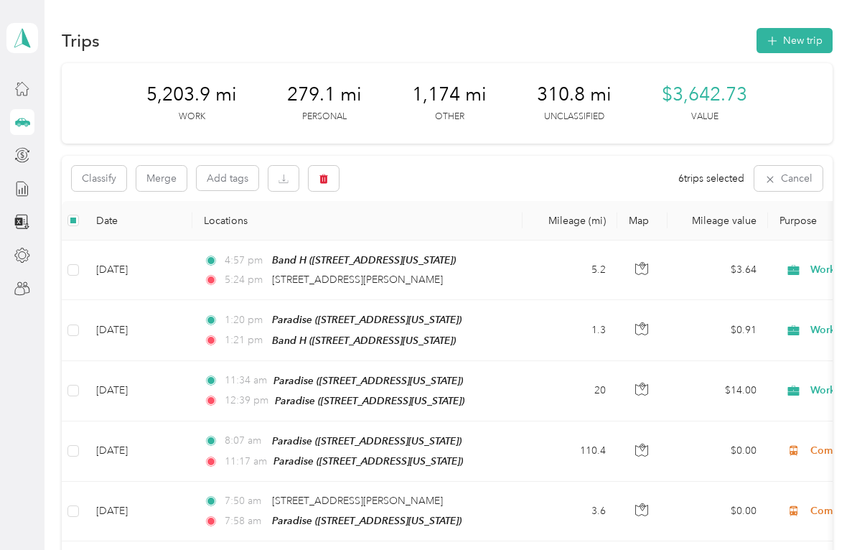
scroll to position [0, 0]
click at [103, 175] on button "Classify" at bounding box center [99, 178] width 55 height 25
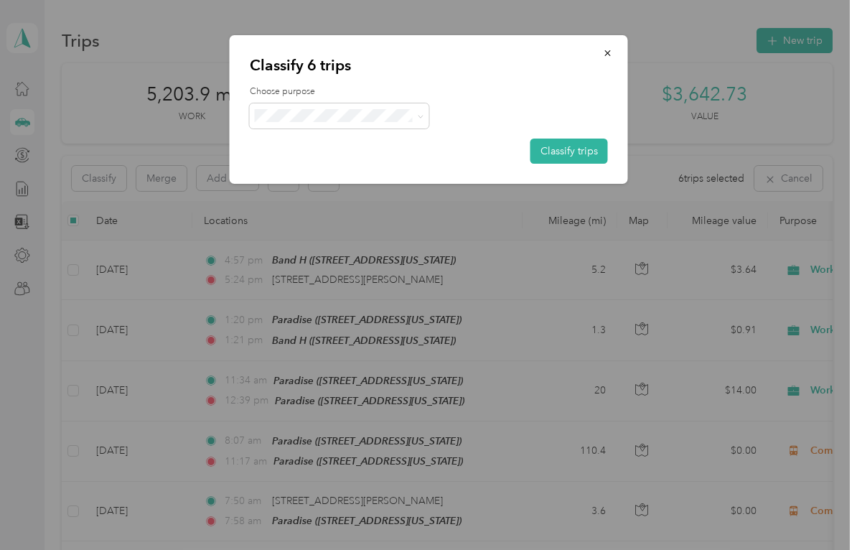
click at [418, 114] on icon at bounding box center [420, 116] width 6 height 6
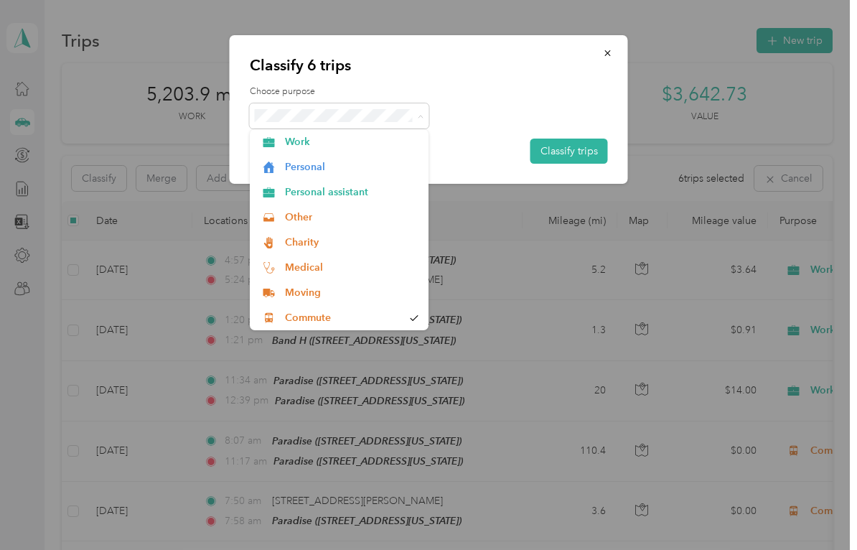
click at [303, 140] on span "Work" at bounding box center [352, 141] width 134 height 15
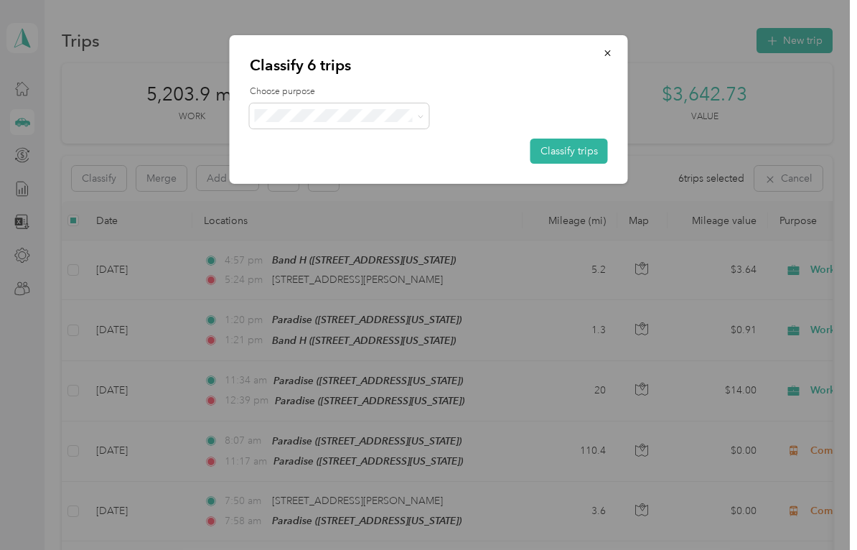
click at [70, 509] on div at bounding box center [428, 275] width 857 height 550
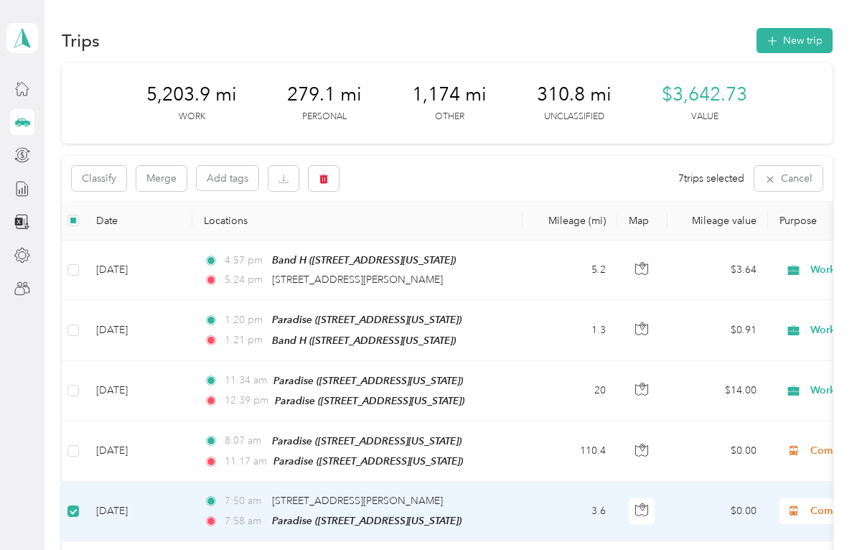
click at [96, 177] on button "Classify" at bounding box center [99, 178] width 55 height 25
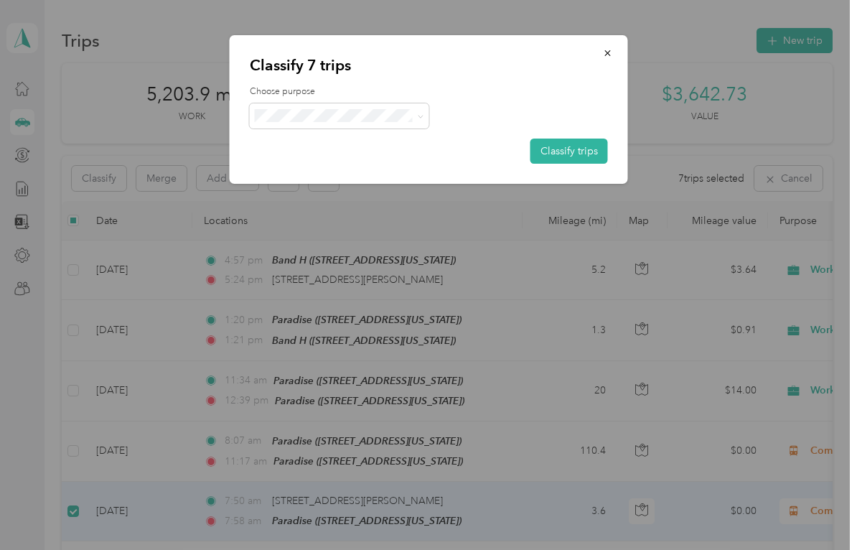
click at [565, 148] on button "Classify trips" at bounding box center [570, 151] width 78 height 25
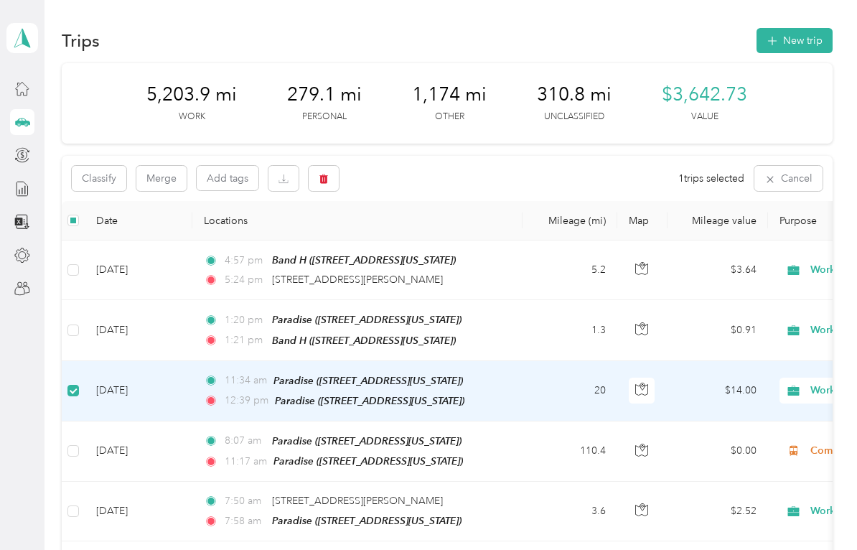
click at [98, 182] on button "Classify" at bounding box center [99, 178] width 55 height 25
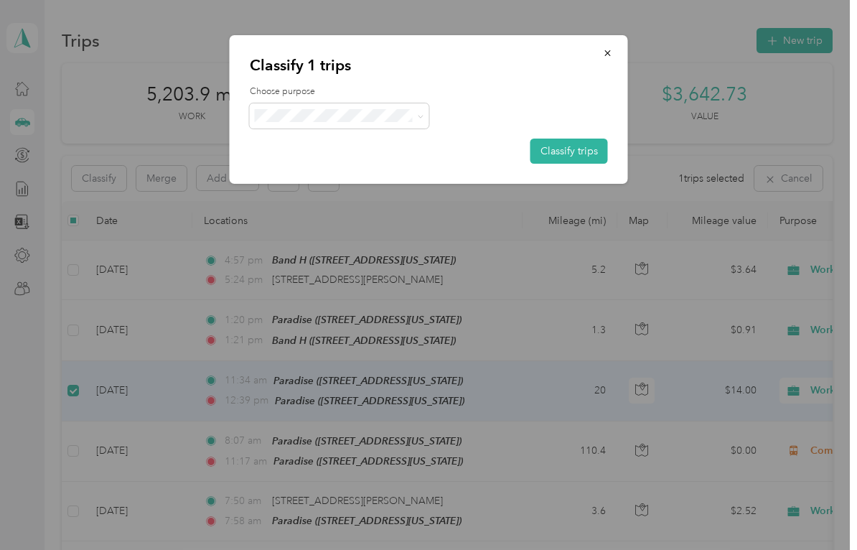
click at [574, 156] on button "Classify trips" at bounding box center [570, 151] width 78 height 25
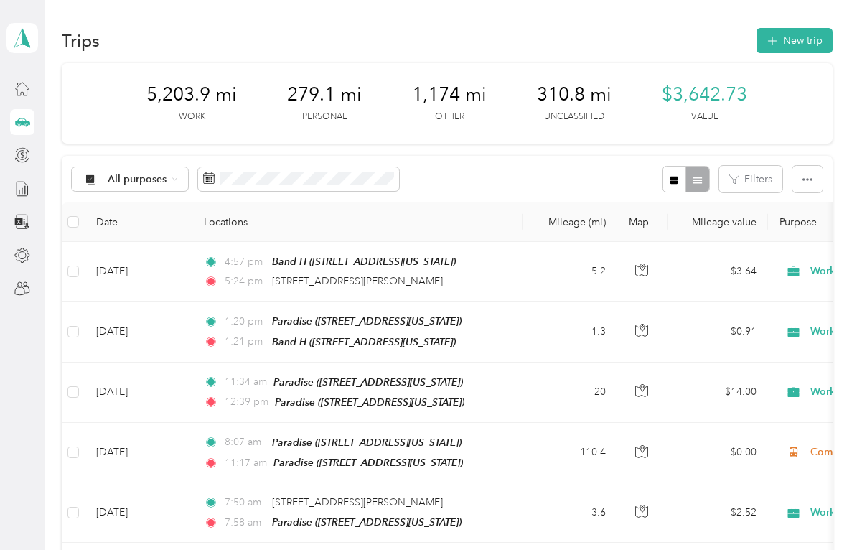
click at [108, 218] on th "Date" at bounding box center [139, 222] width 108 height 39
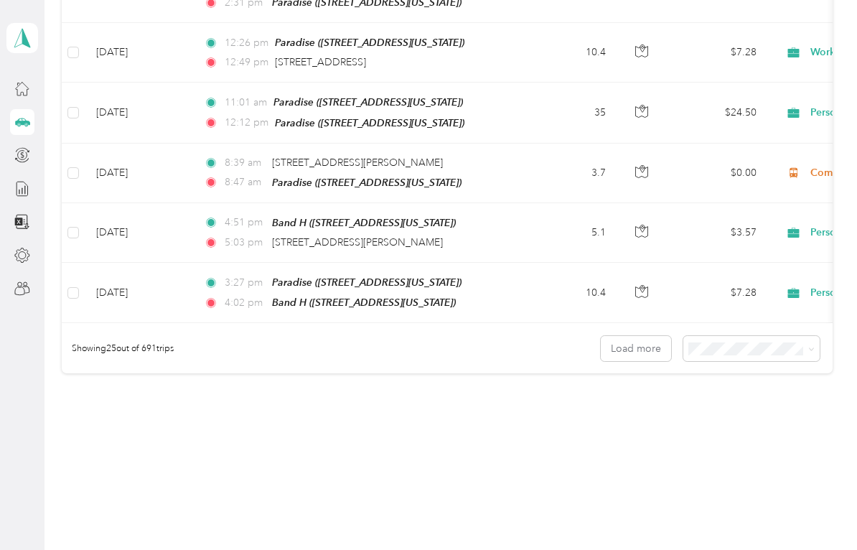
scroll to position [1417, 0]
click at [735, 400] on span "100 per load" at bounding box center [730, 403] width 59 height 12
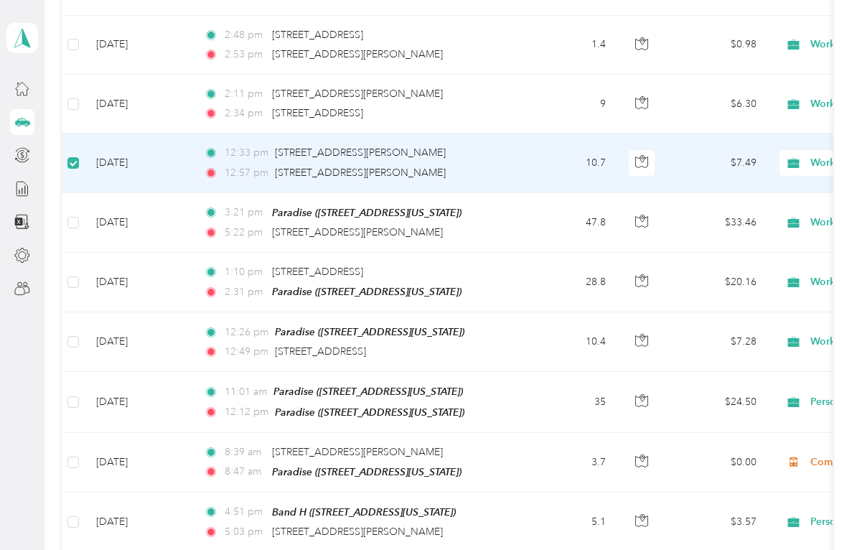
scroll to position [1134, 0]
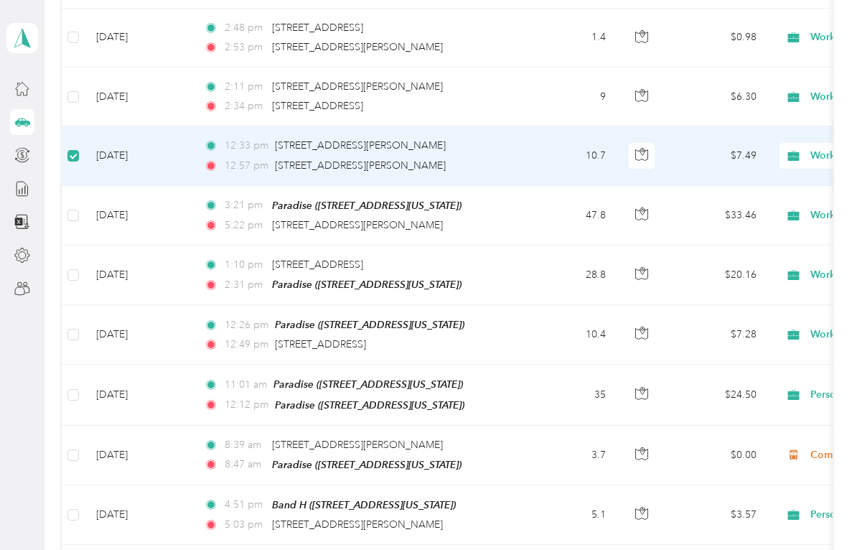
click at [80, 427] on td at bounding box center [73, 456] width 23 height 60
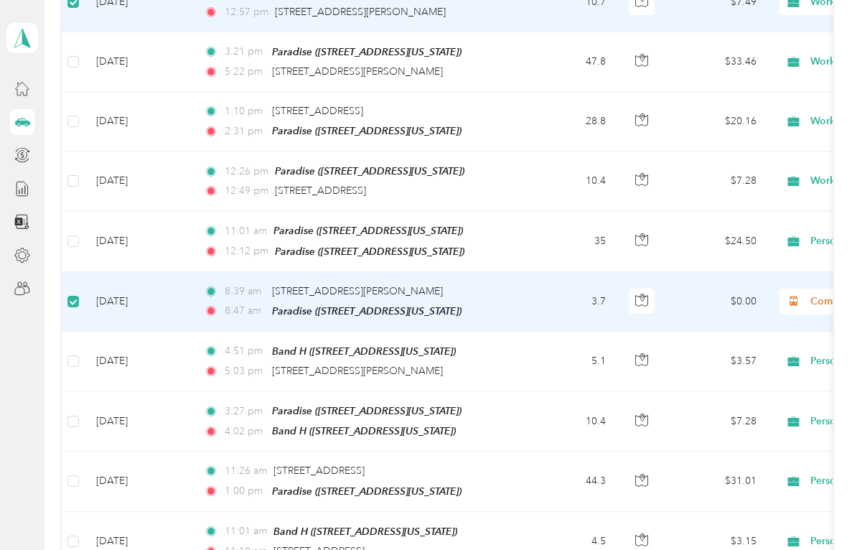
scroll to position [1291, 0]
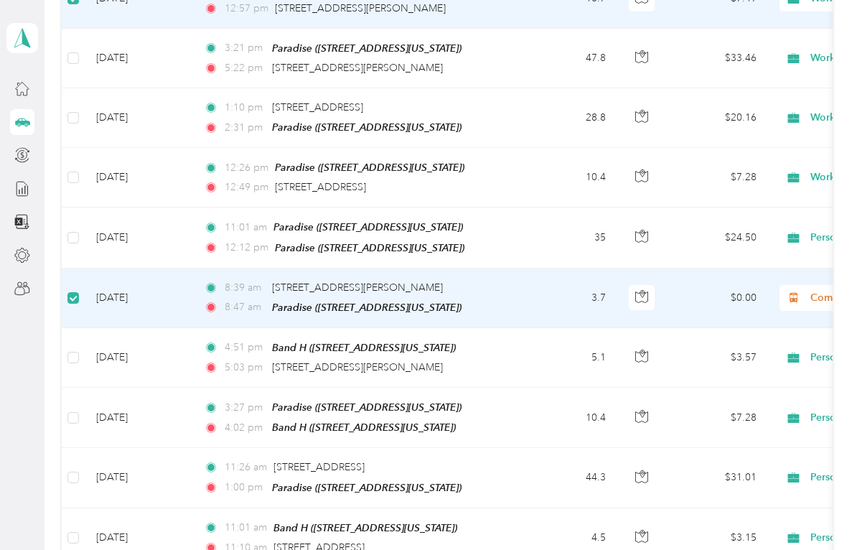
click at [838, 405] on div "Personal assistant" at bounding box center [869, 418] width 178 height 26
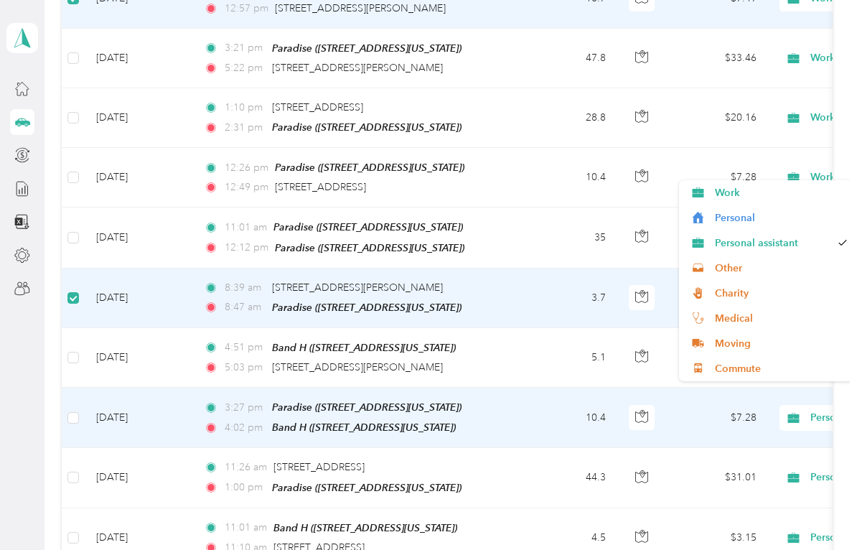
click at [727, 191] on span "Work" at bounding box center [781, 192] width 133 height 15
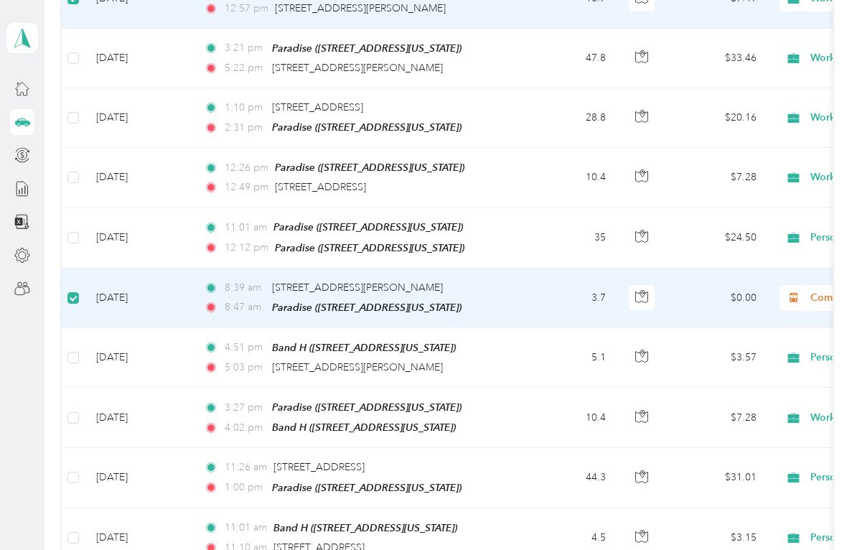
click at [87, 269] on td "[DATE]" at bounding box center [139, 299] width 108 height 60
click at [81, 270] on td at bounding box center [73, 299] width 23 height 60
click at [121, 328] on td "[DATE]" at bounding box center [139, 358] width 108 height 60
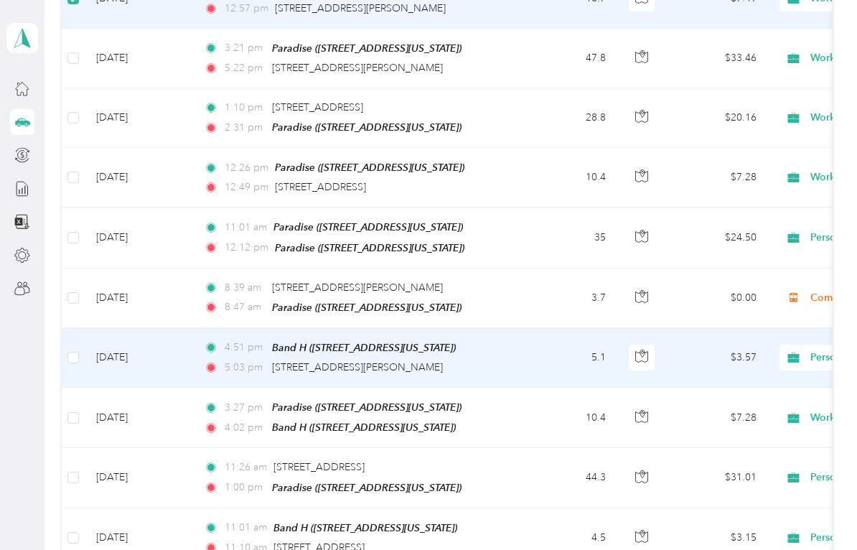
click at [88, 273] on td "[DATE]" at bounding box center [139, 299] width 108 height 60
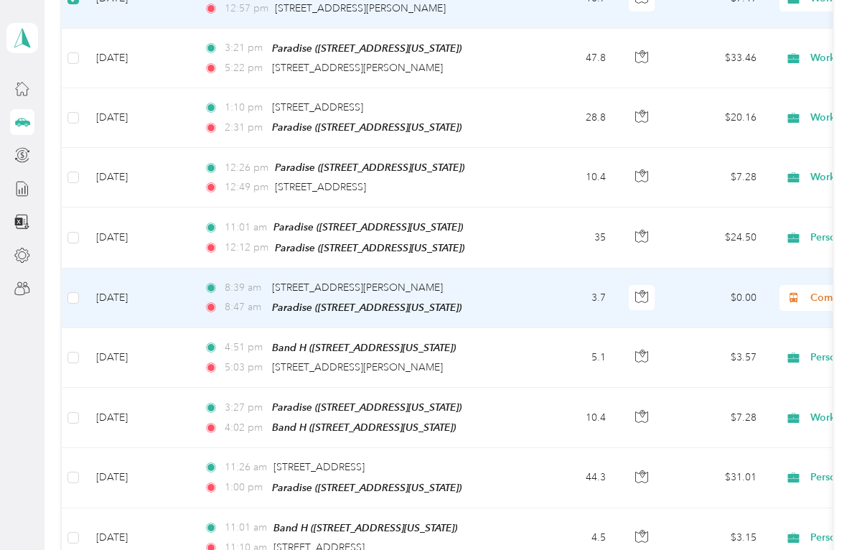
click at [85, 272] on td "[DATE]" at bounding box center [139, 299] width 108 height 60
click at [79, 290] on label at bounding box center [73, 298] width 11 height 16
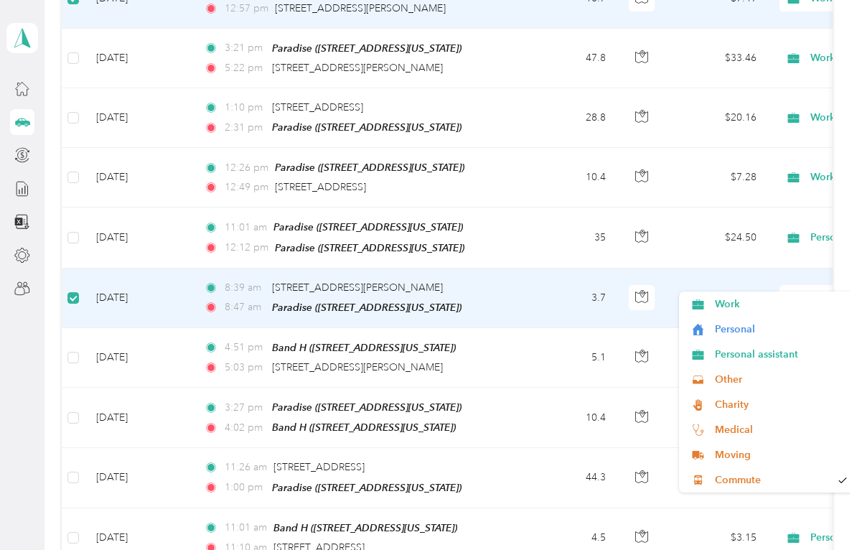
click at [734, 478] on span "Commute" at bounding box center [773, 480] width 116 height 15
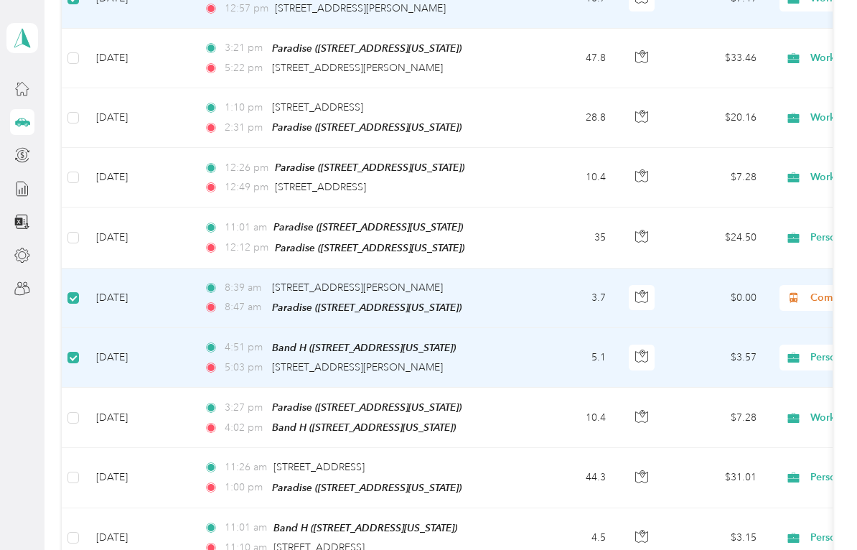
scroll to position [0, 0]
click at [135, 340] on td "[DATE]" at bounding box center [139, 358] width 108 height 60
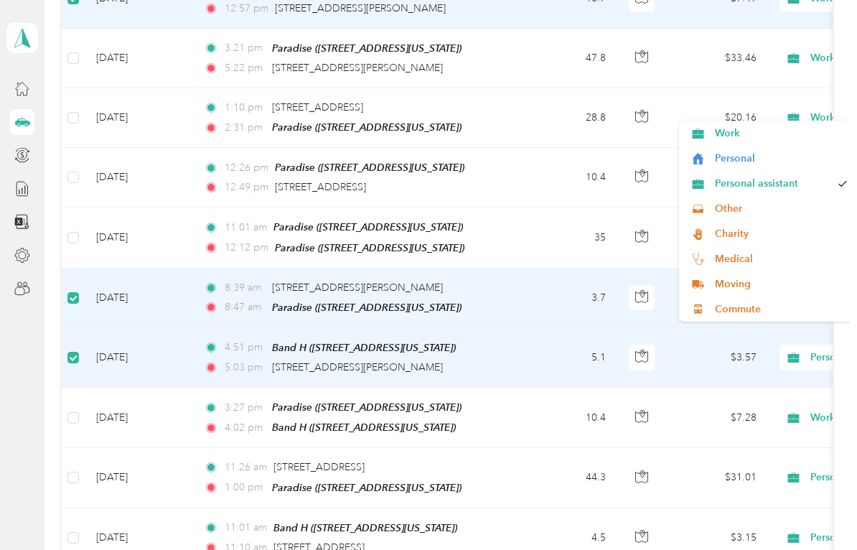
click at [732, 136] on span "Work" at bounding box center [781, 133] width 133 height 15
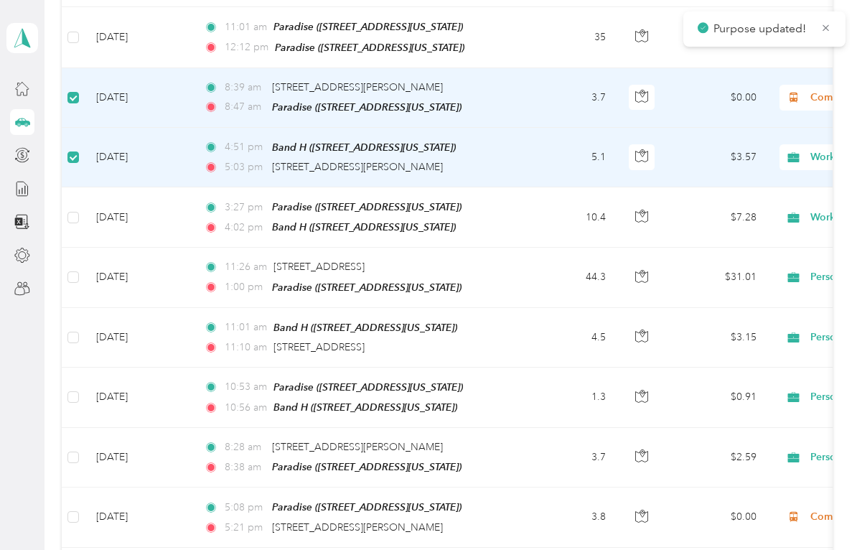
scroll to position [1497, 0]
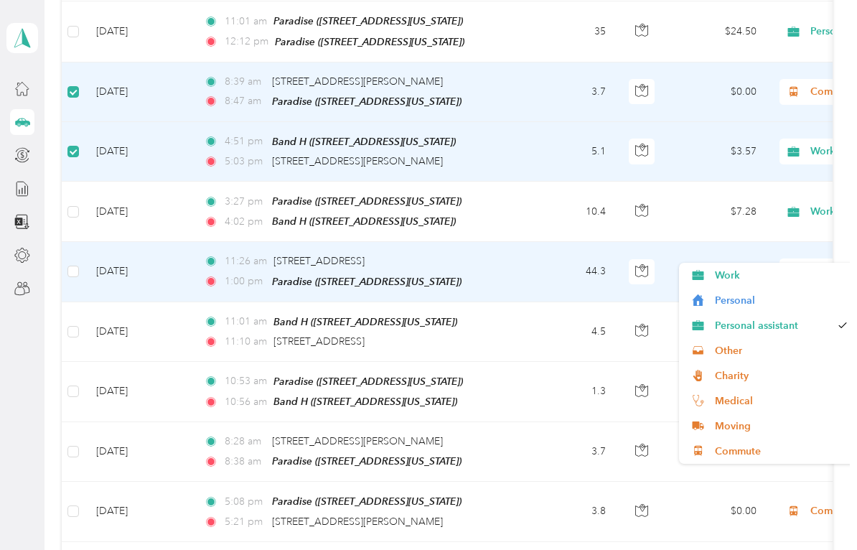
click at [740, 274] on span "Work" at bounding box center [781, 275] width 133 height 15
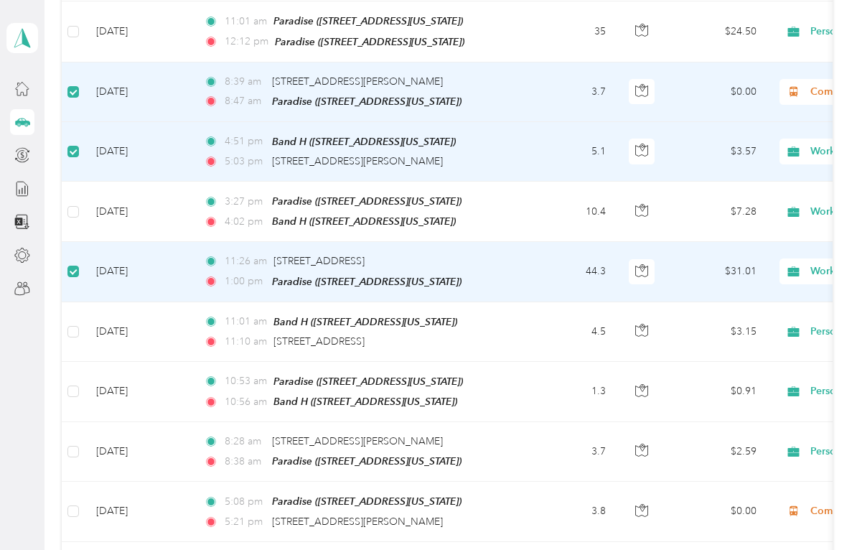
click at [77, 264] on label at bounding box center [73, 272] width 11 height 16
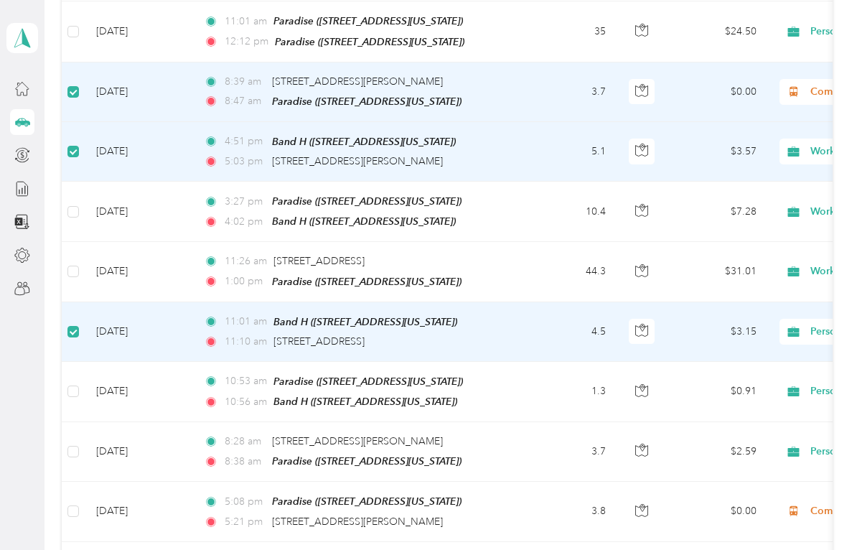
click at [78, 383] on label at bounding box center [73, 391] width 11 height 16
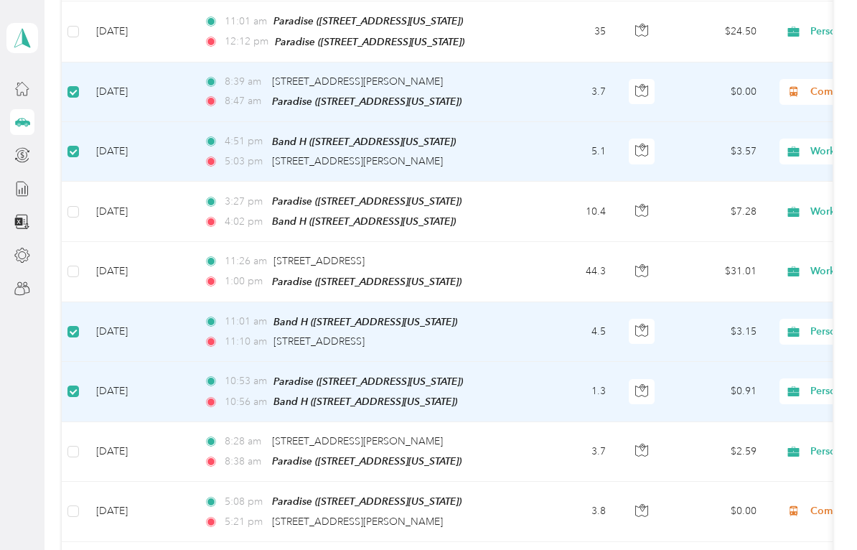
click at [66, 447] on td at bounding box center [73, 452] width 23 height 60
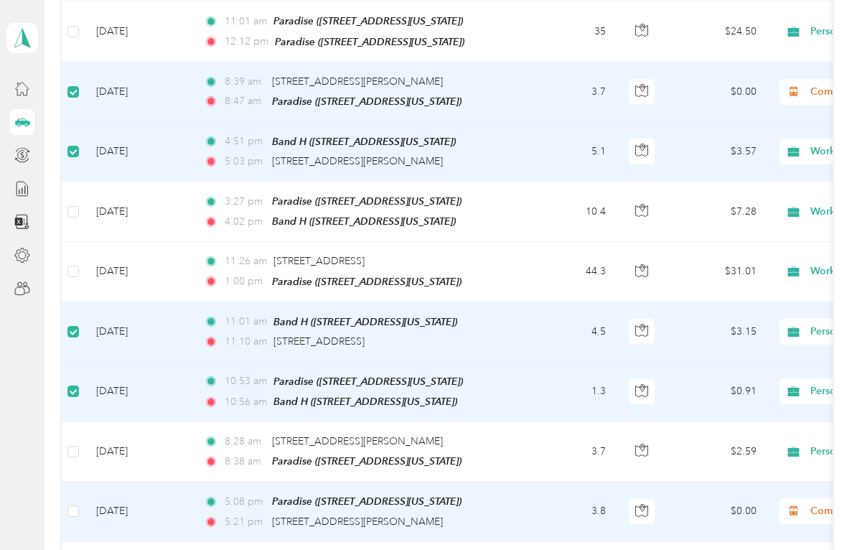
click at [66, 482] on td at bounding box center [73, 512] width 23 height 60
click at [71, 482] on td at bounding box center [73, 512] width 23 height 60
click at [70, 482] on td at bounding box center [73, 512] width 23 height 60
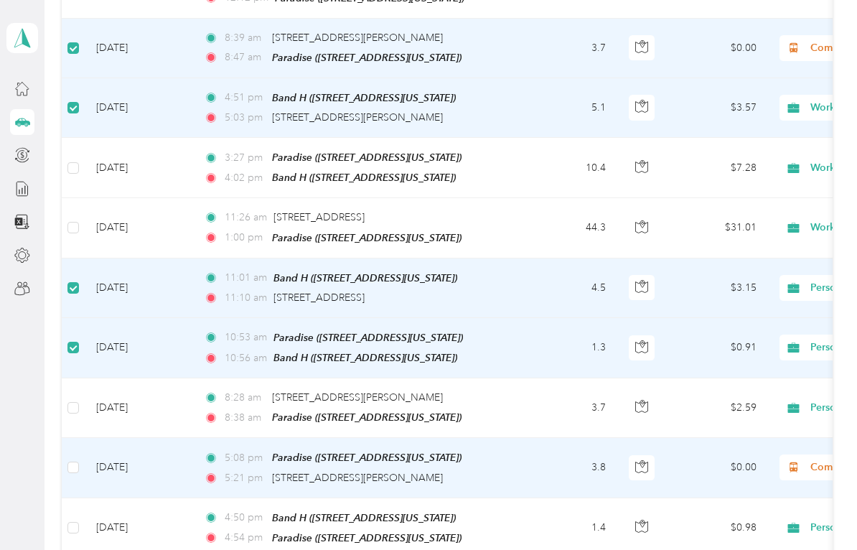
scroll to position [1542, 0]
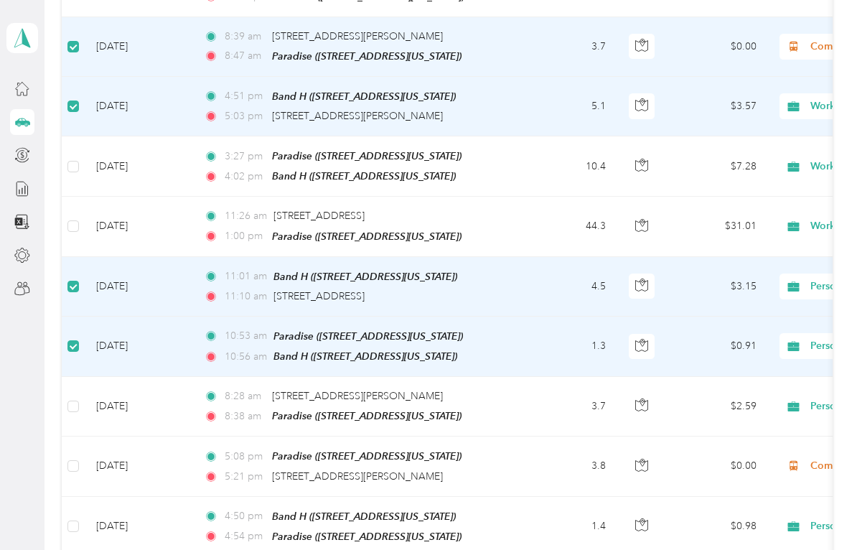
click at [805, 338] on span "Personal assistant" at bounding box center [863, 346] width 157 height 16
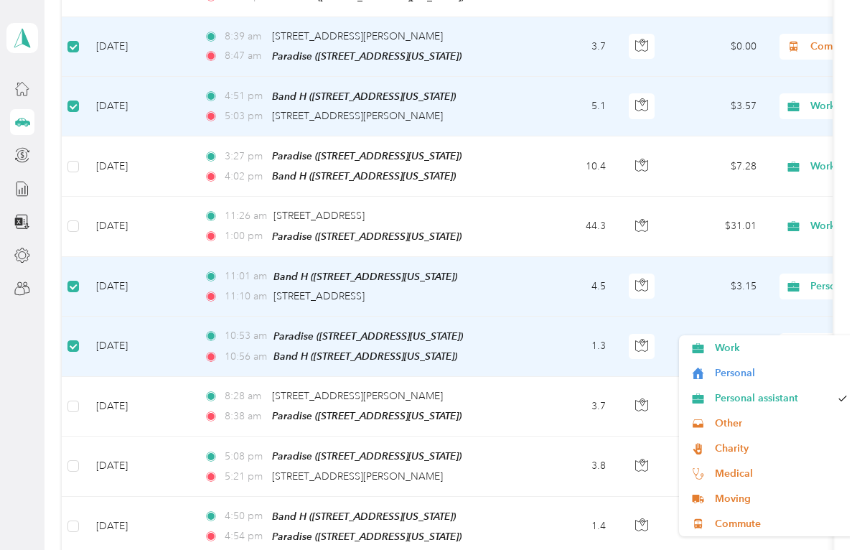
click at [824, 286] on td "Personal assistant" at bounding box center [868, 287] width 201 height 60
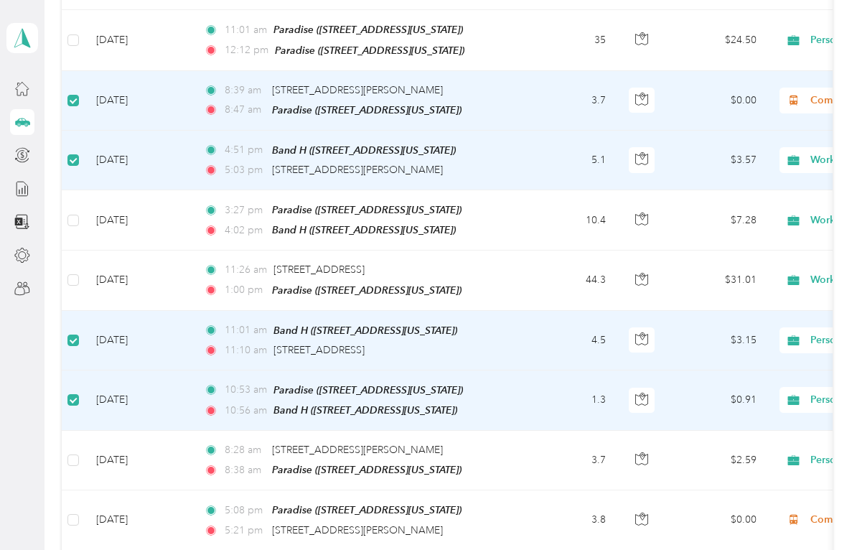
scroll to position [1489, 0]
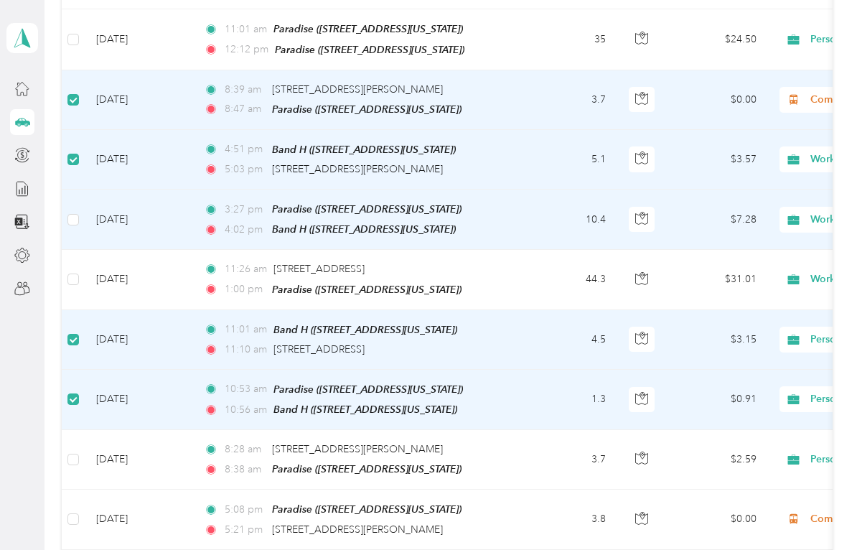
click at [78, 212] on label at bounding box center [73, 220] width 11 height 16
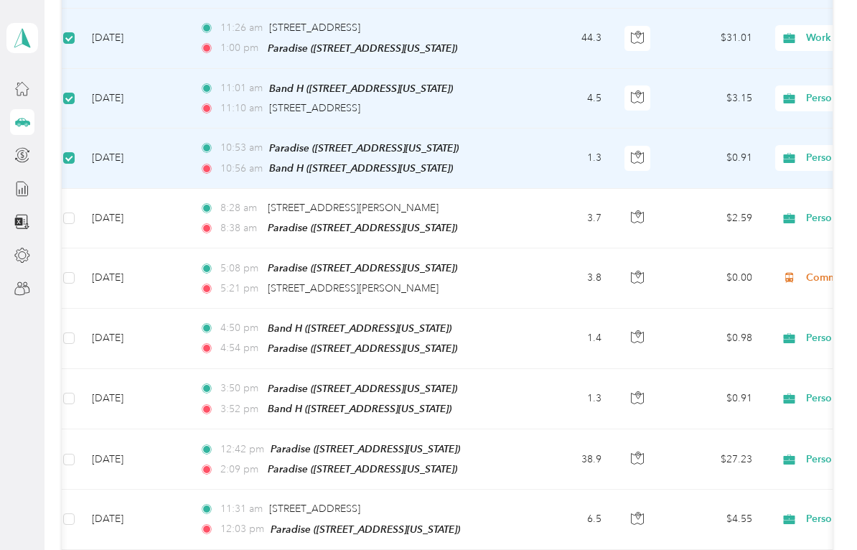
scroll to position [1727, 0]
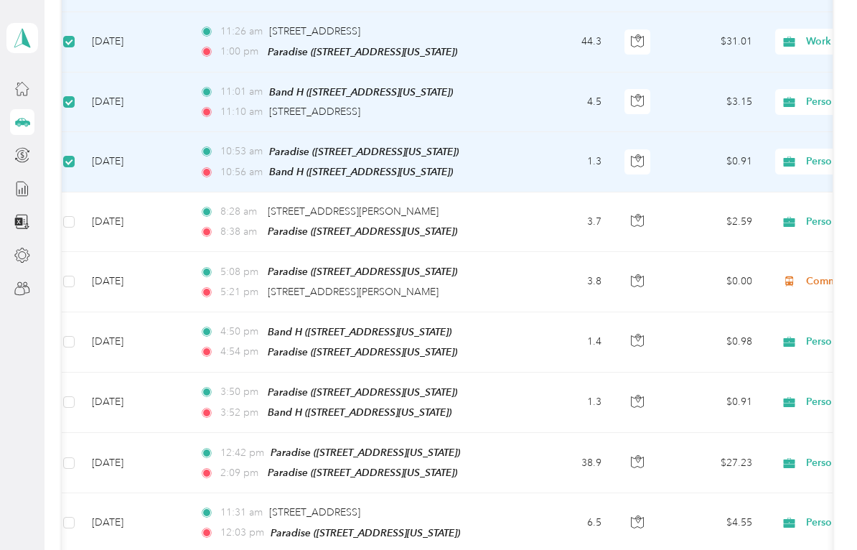
click at [80, 192] on td at bounding box center [68, 222] width 23 height 60
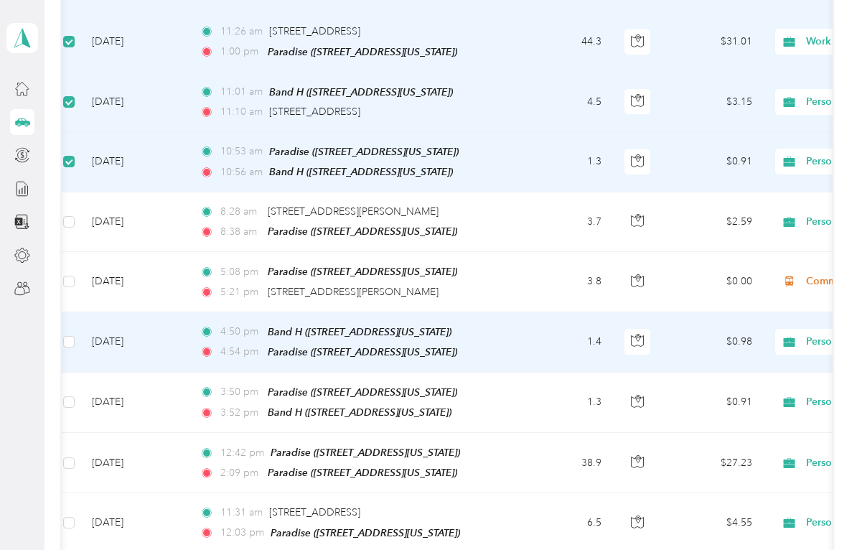
click at [168, 312] on td "[DATE]" at bounding box center [134, 342] width 108 height 60
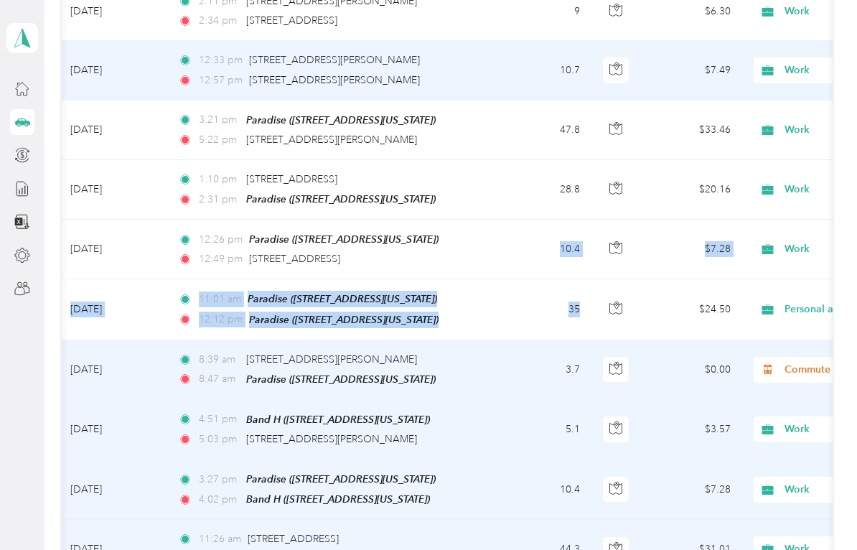
scroll to position [1221, 0]
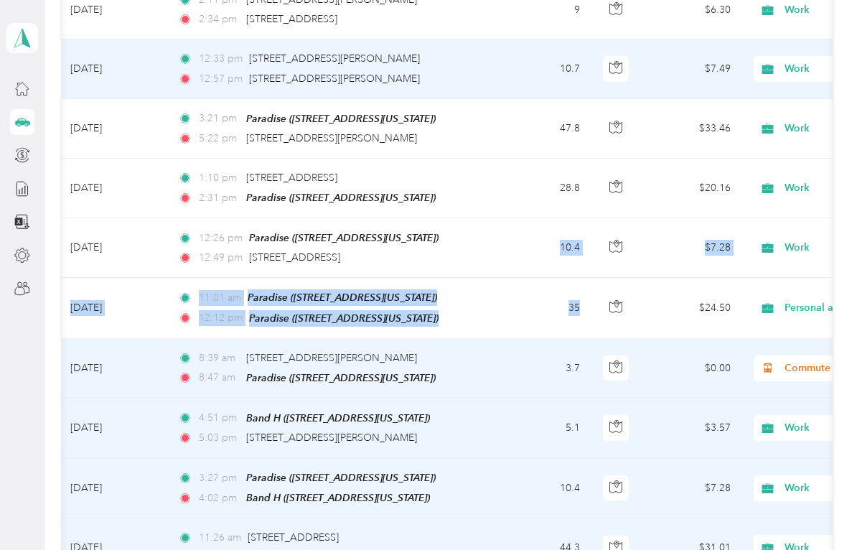
click at [557, 407] on td "5.1" at bounding box center [544, 429] width 95 height 60
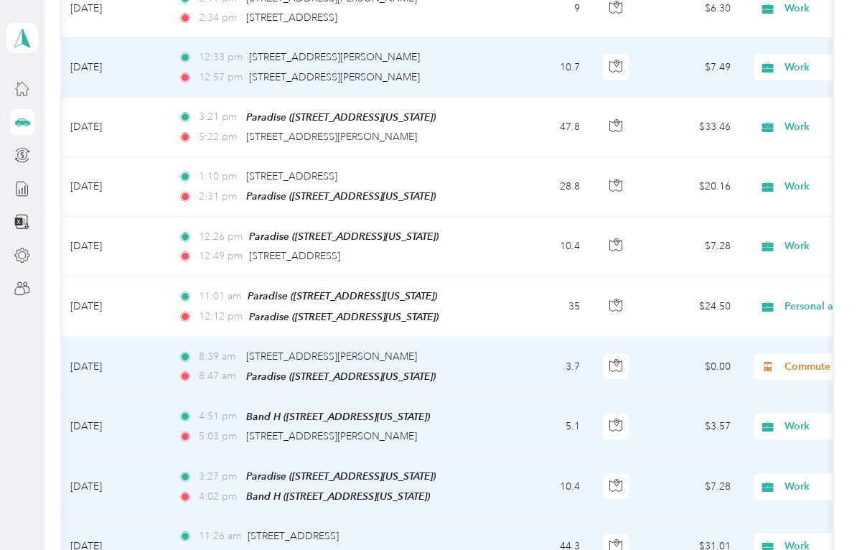
click at [564, 374] on td "3.7" at bounding box center [544, 368] width 95 height 60
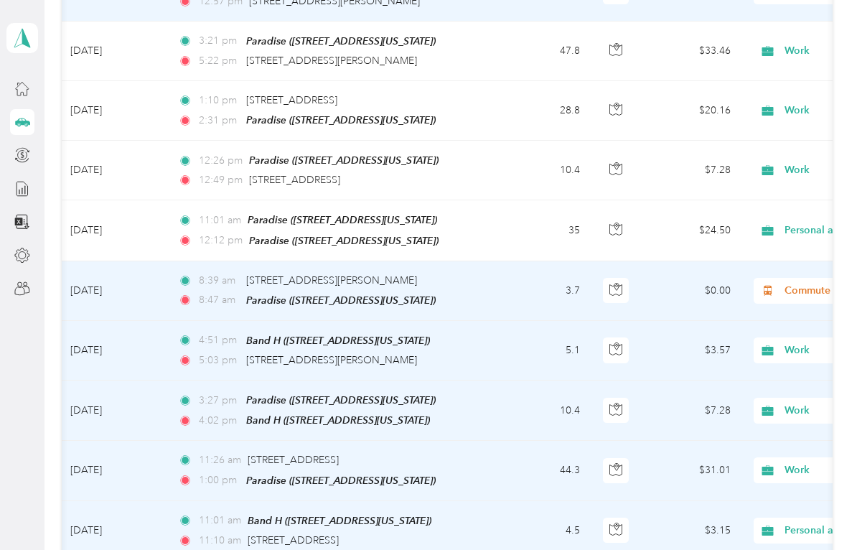
scroll to position [1302, 0]
